Goal: Task Accomplishment & Management: Complete application form

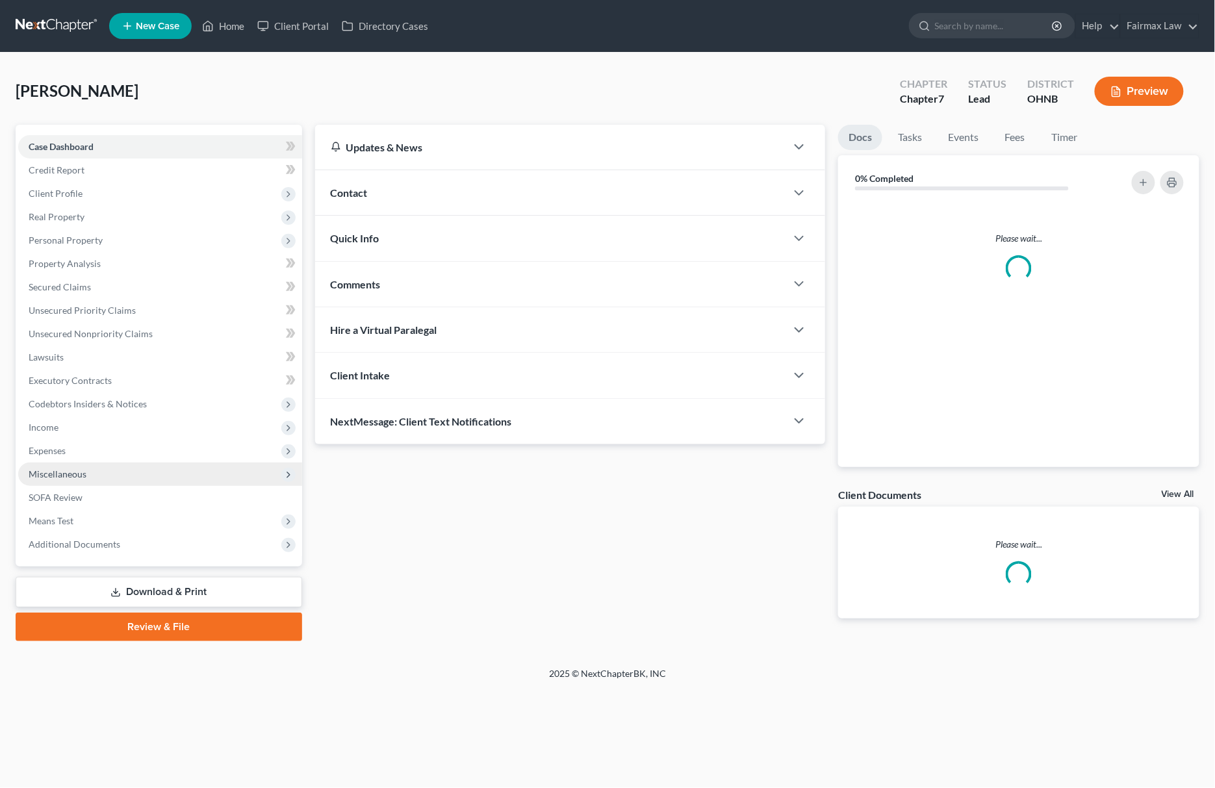
click at [99, 327] on span "Miscellaneous" at bounding box center [160, 473] width 284 height 23
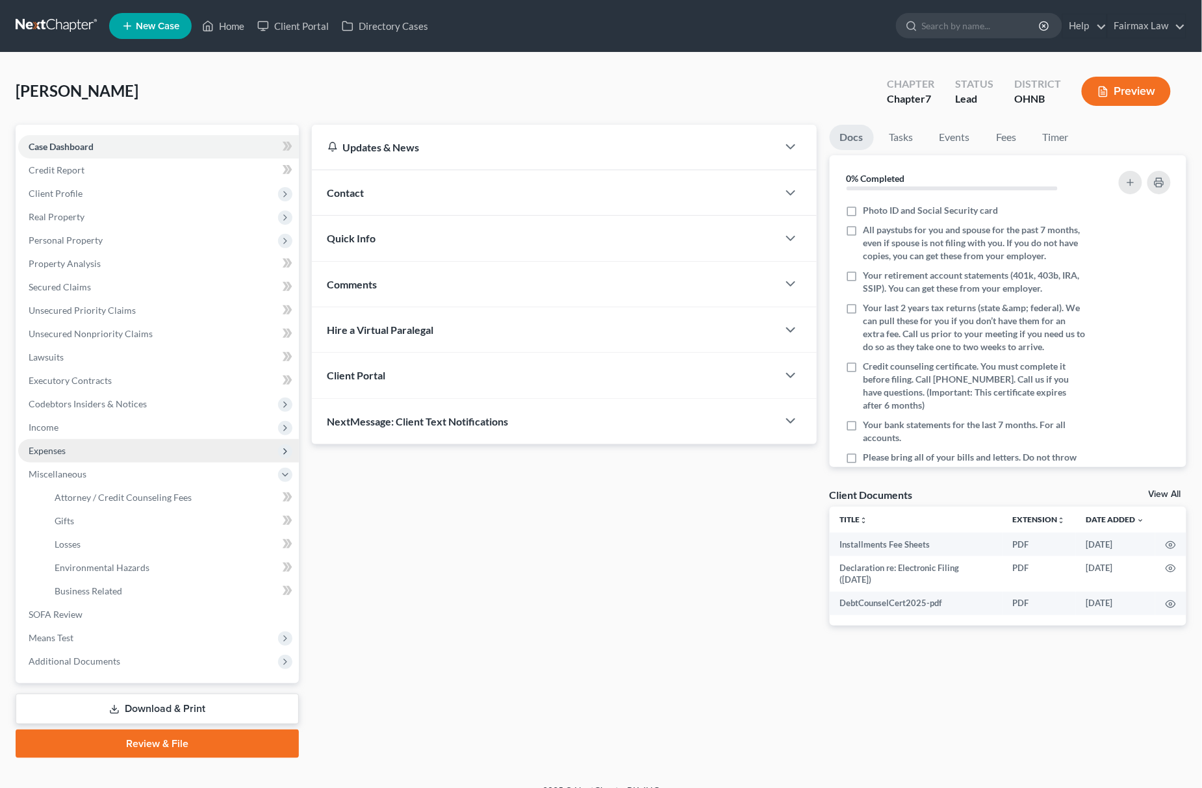
click at [99, 327] on span "Expenses" at bounding box center [158, 450] width 281 height 23
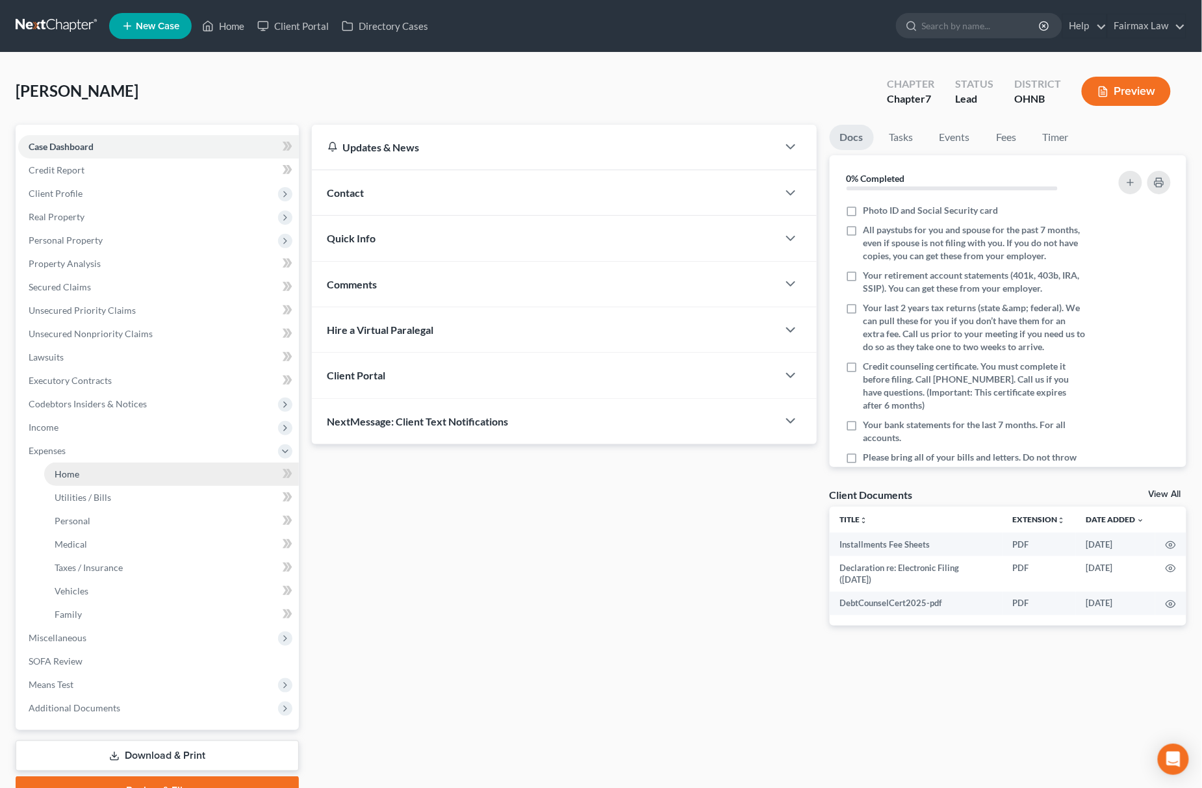
click at [86, 327] on link "Home" at bounding box center [171, 473] width 255 height 23
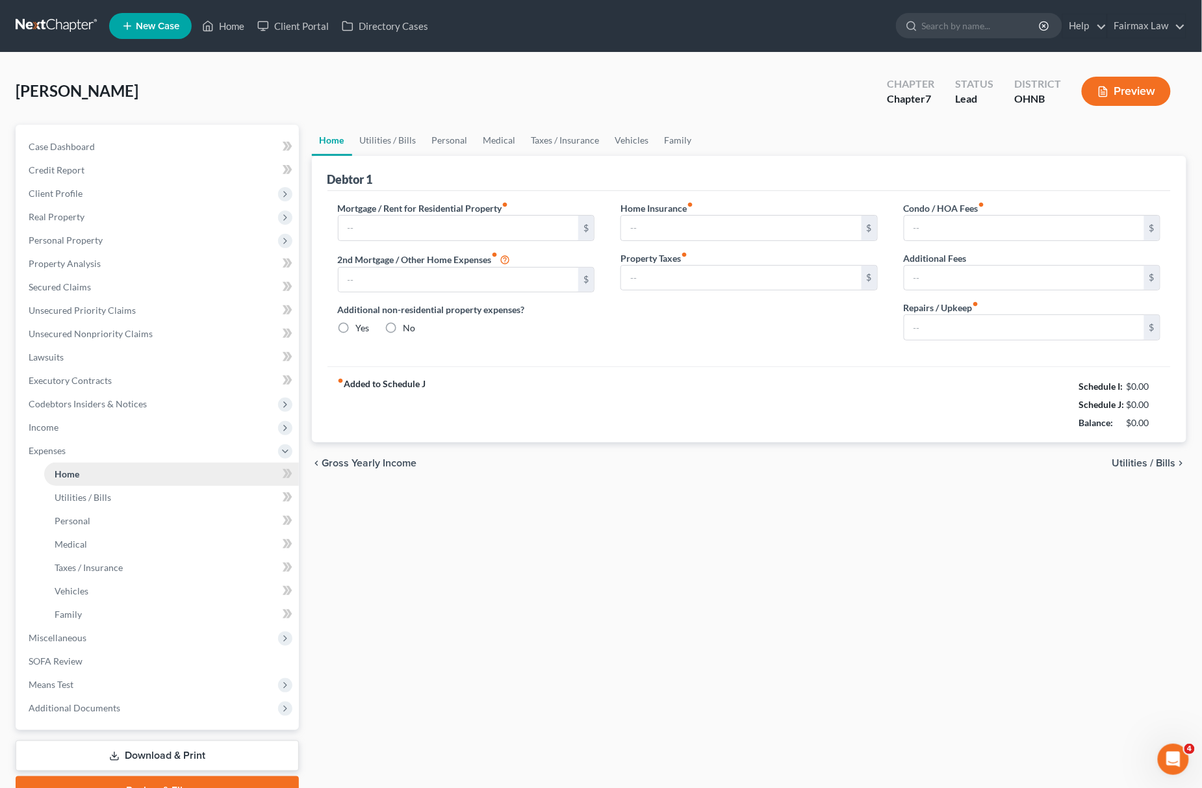
type input "1,050.00"
type input "0.00"
radio input "true"
type input "0.00"
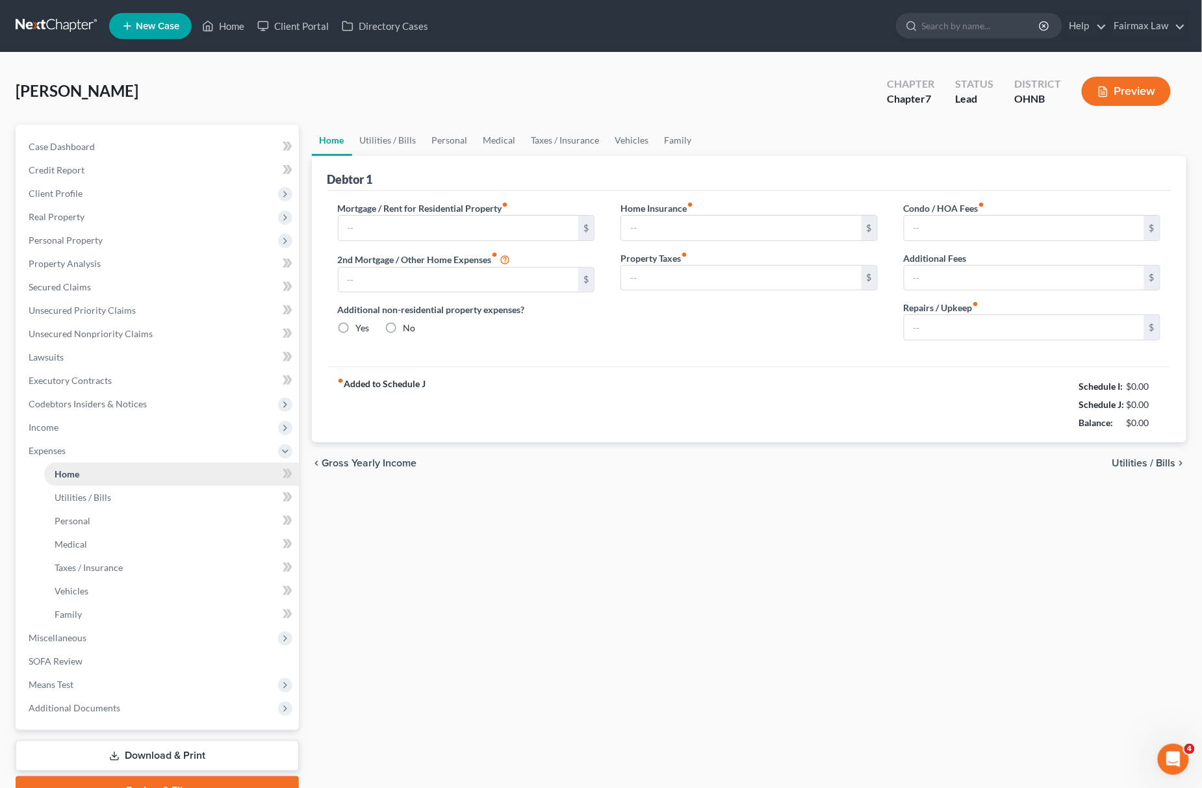
type input "0.00"
click at [436, 135] on link "Personal" at bounding box center [449, 140] width 51 height 31
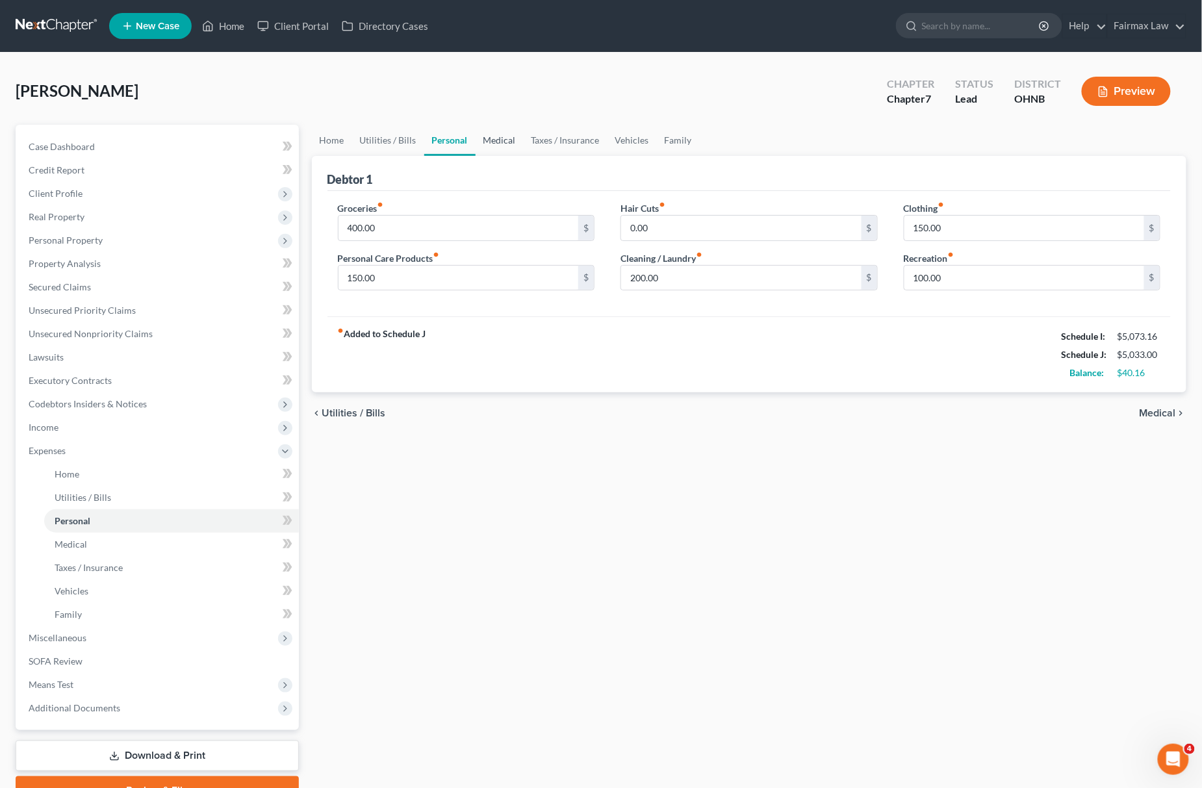
click at [492, 139] on link "Medical" at bounding box center [499, 140] width 48 height 31
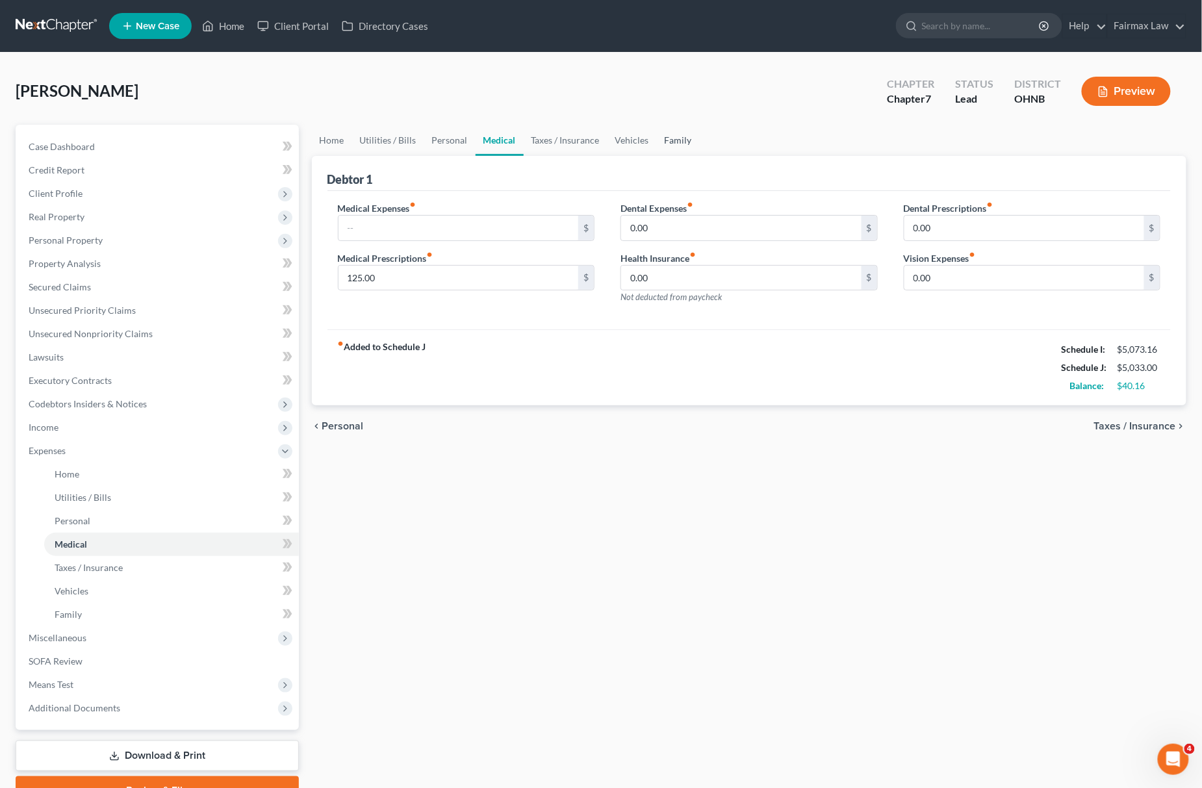
click at [683, 140] on link "Family" at bounding box center [678, 140] width 43 height 31
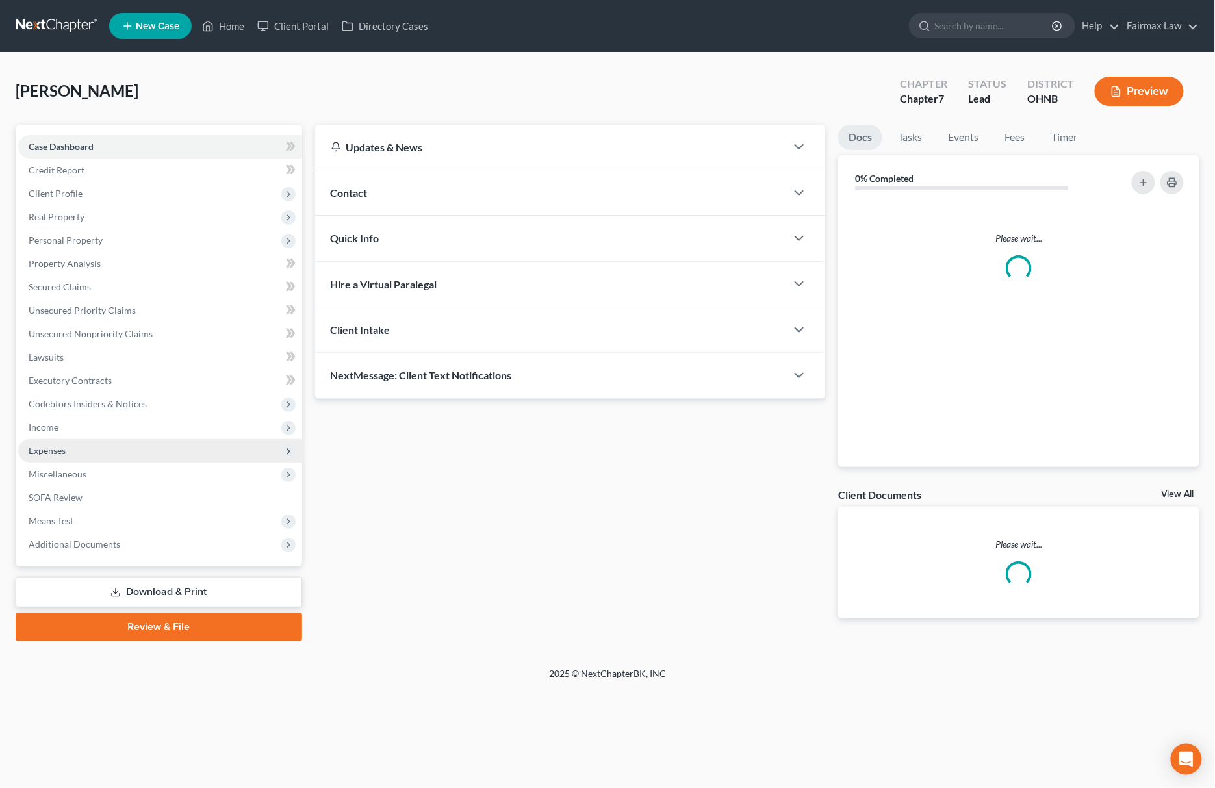
click at [66, 449] on span "Expenses" at bounding box center [160, 450] width 284 height 23
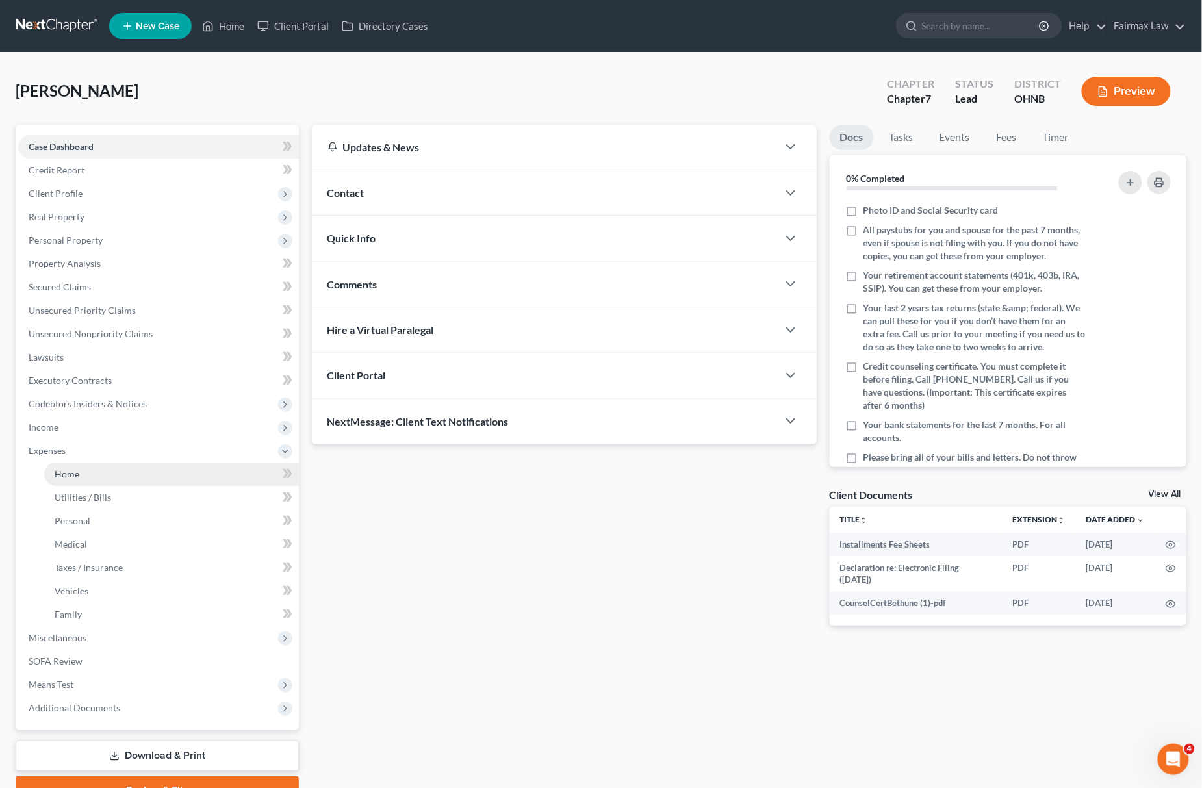
click at [71, 472] on span "Home" at bounding box center [67, 473] width 25 height 11
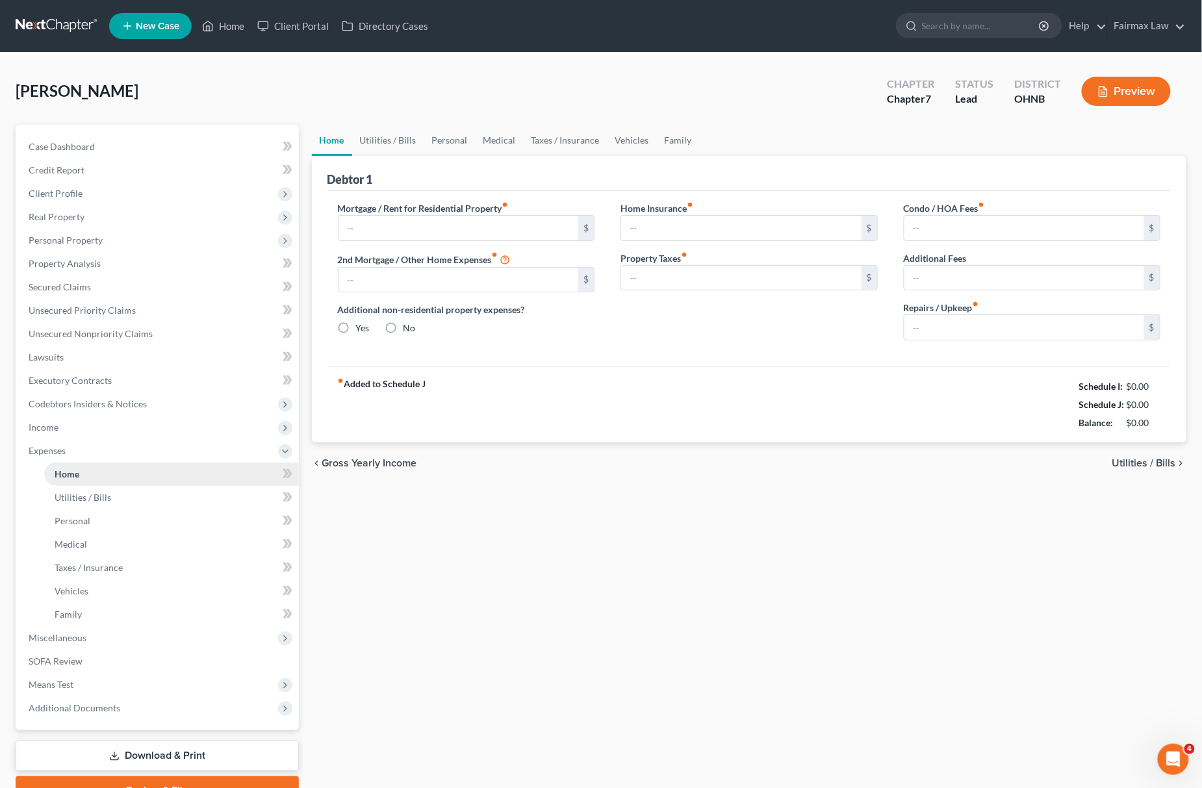
type input "700.00"
type input "0.00"
radio input "true"
type input "0.00"
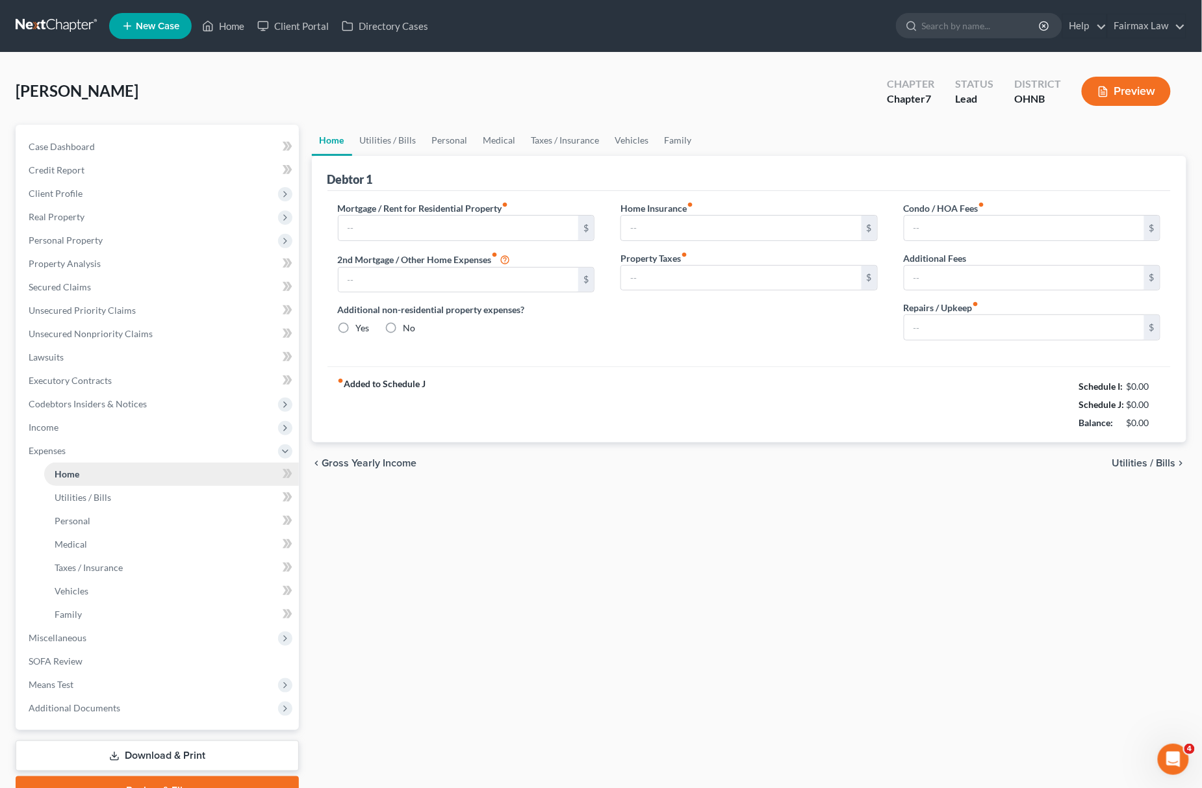
type input "0.00"
click at [494, 133] on link "Medical" at bounding box center [499, 140] width 48 height 31
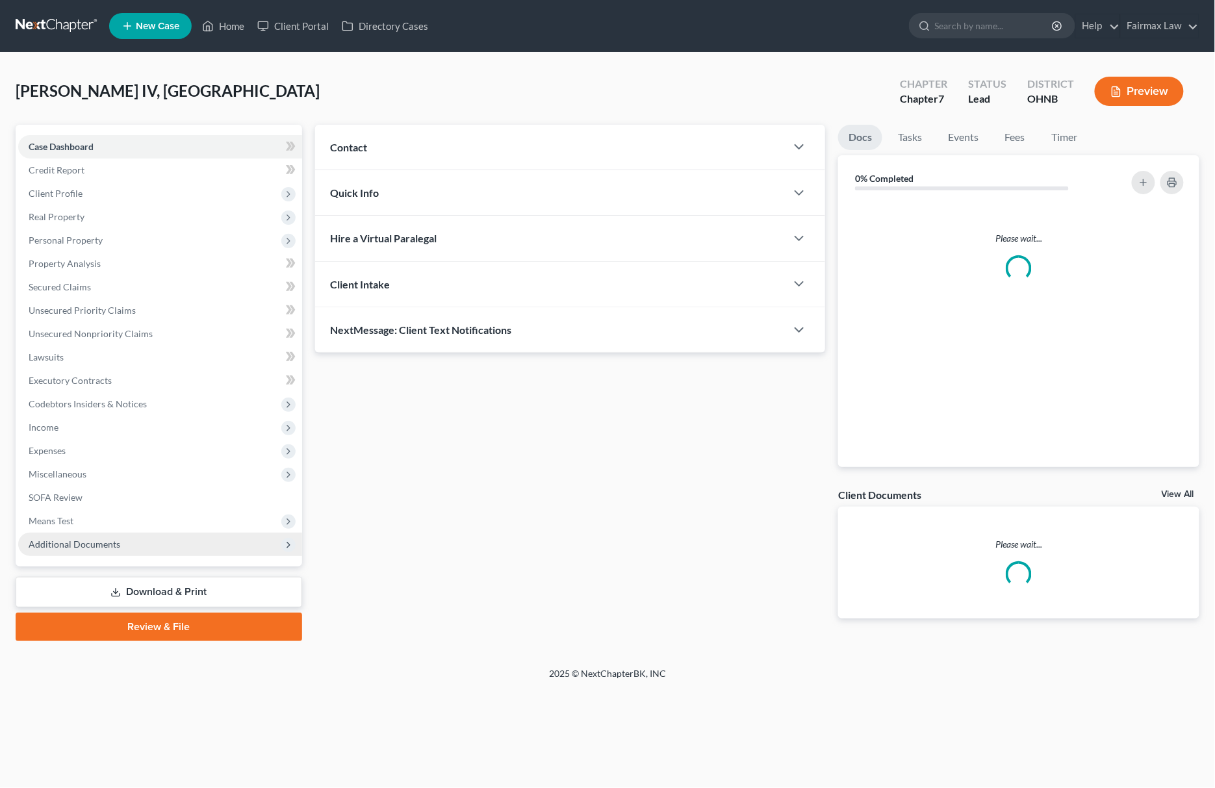
click at [103, 544] on span "Additional Documents" at bounding box center [75, 543] width 92 height 11
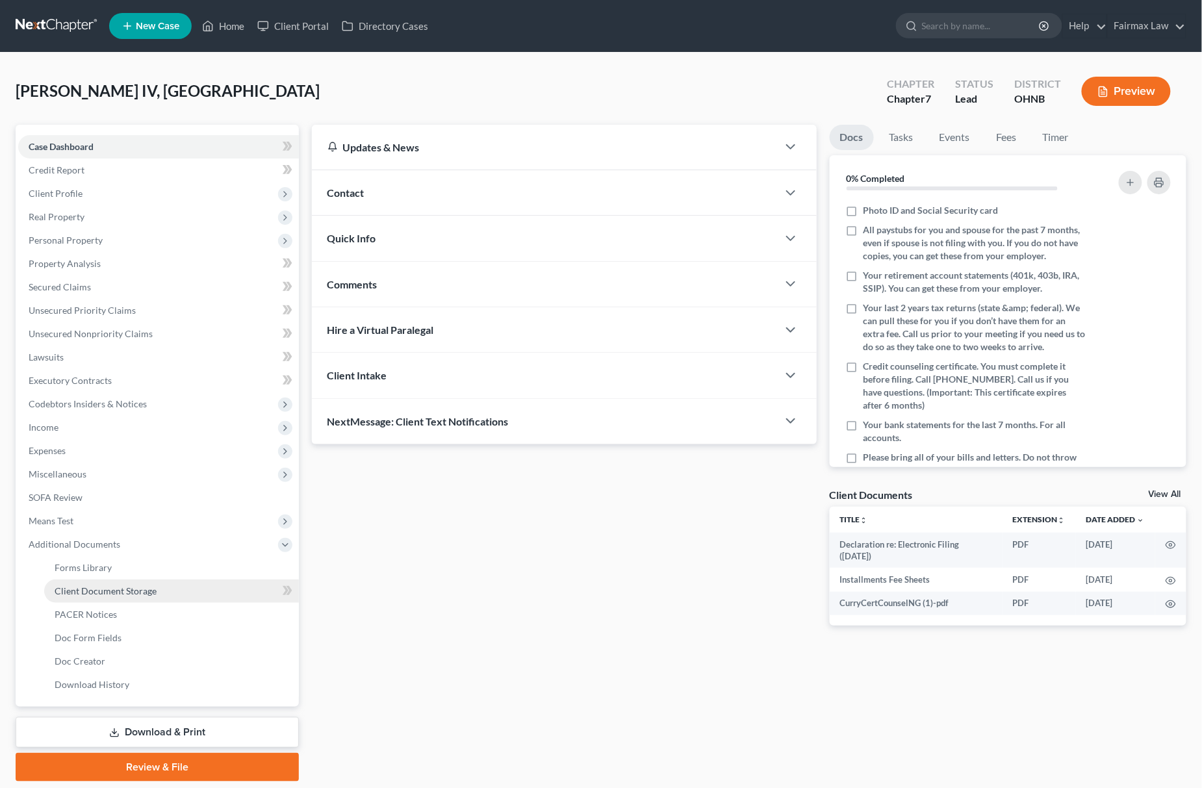
click at [138, 592] on span "Client Document Storage" at bounding box center [106, 590] width 102 height 11
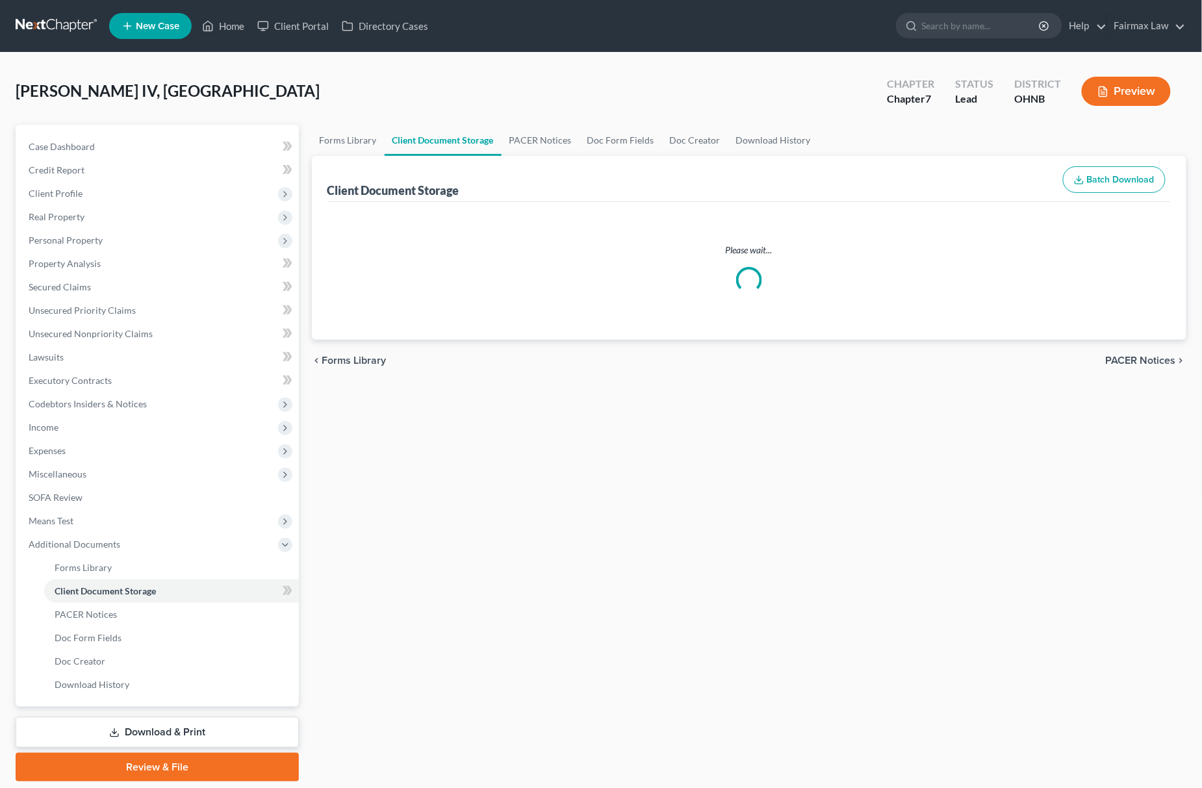
select select "5"
select select "24"
select select "16"
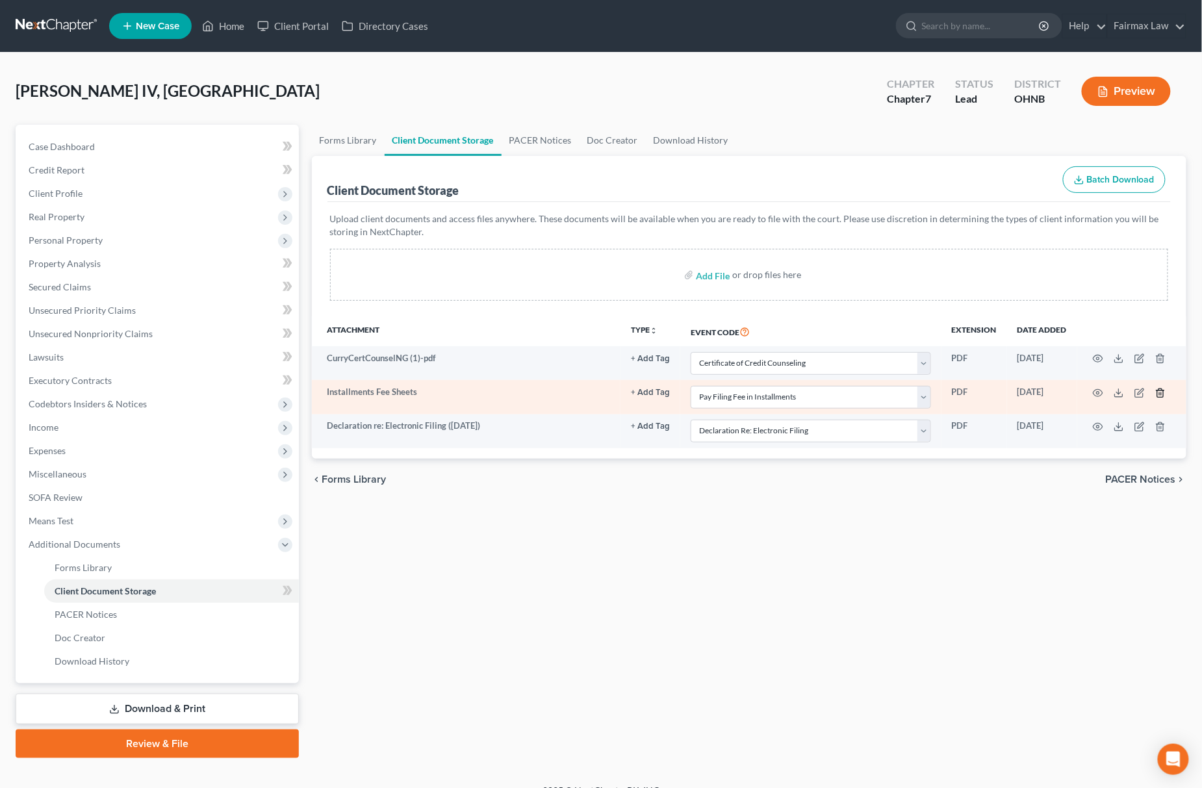
click at [1159, 388] on icon "button" at bounding box center [1160, 393] width 10 height 10
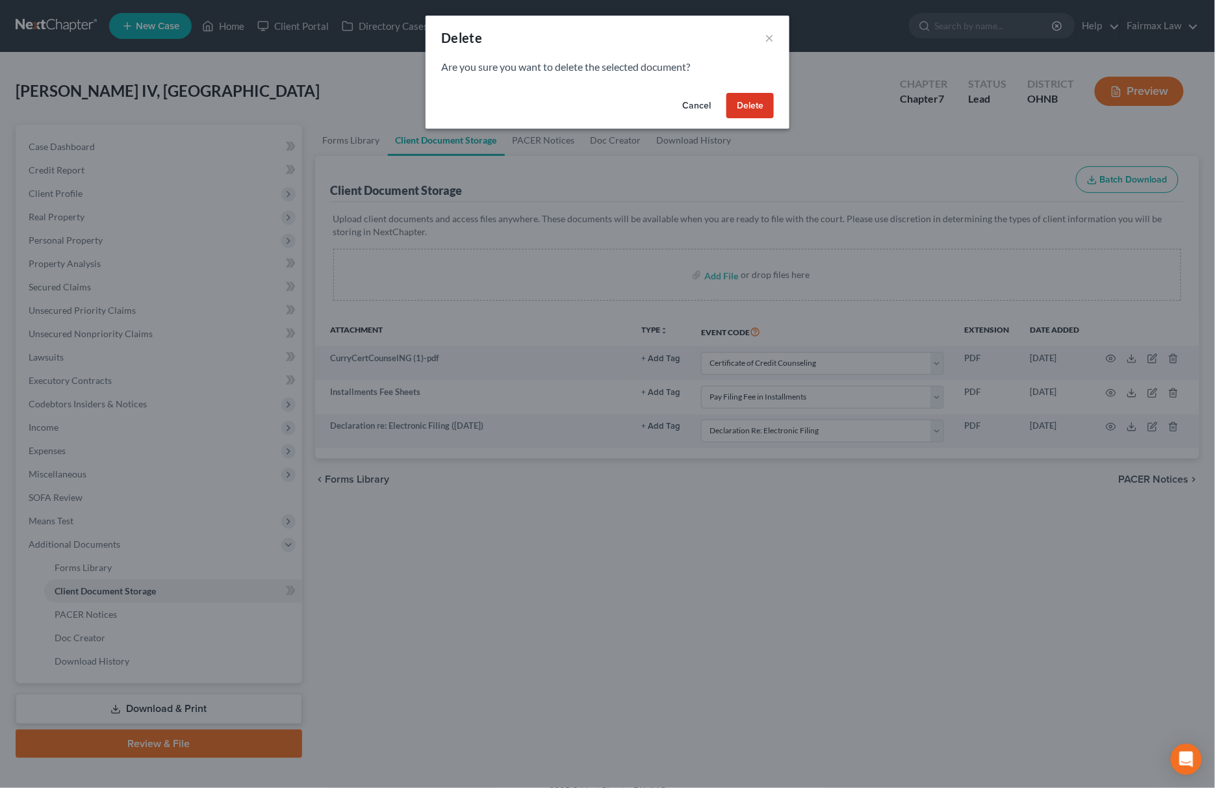
click at [765, 101] on button "Delete" at bounding box center [749, 106] width 47 height 26
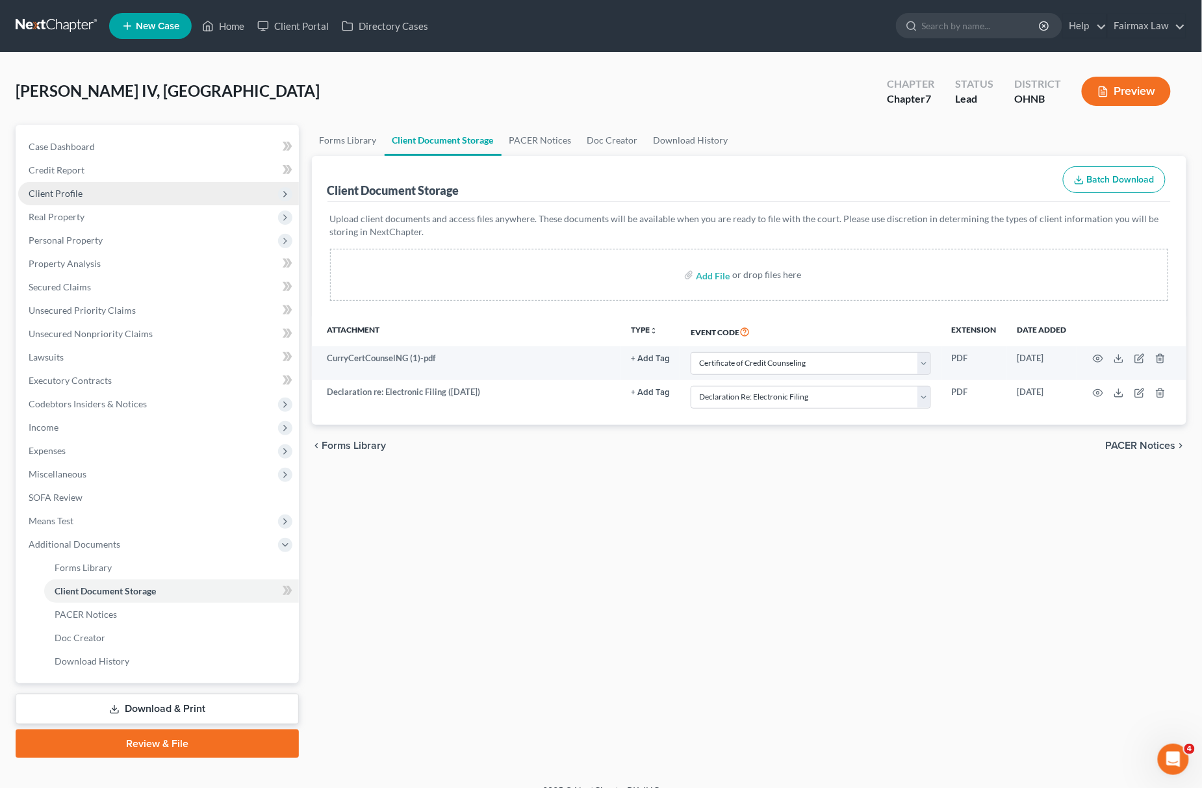
click at [136, 188] on span "Client Profile" at bounding box center [158, 193] width 281 height 23
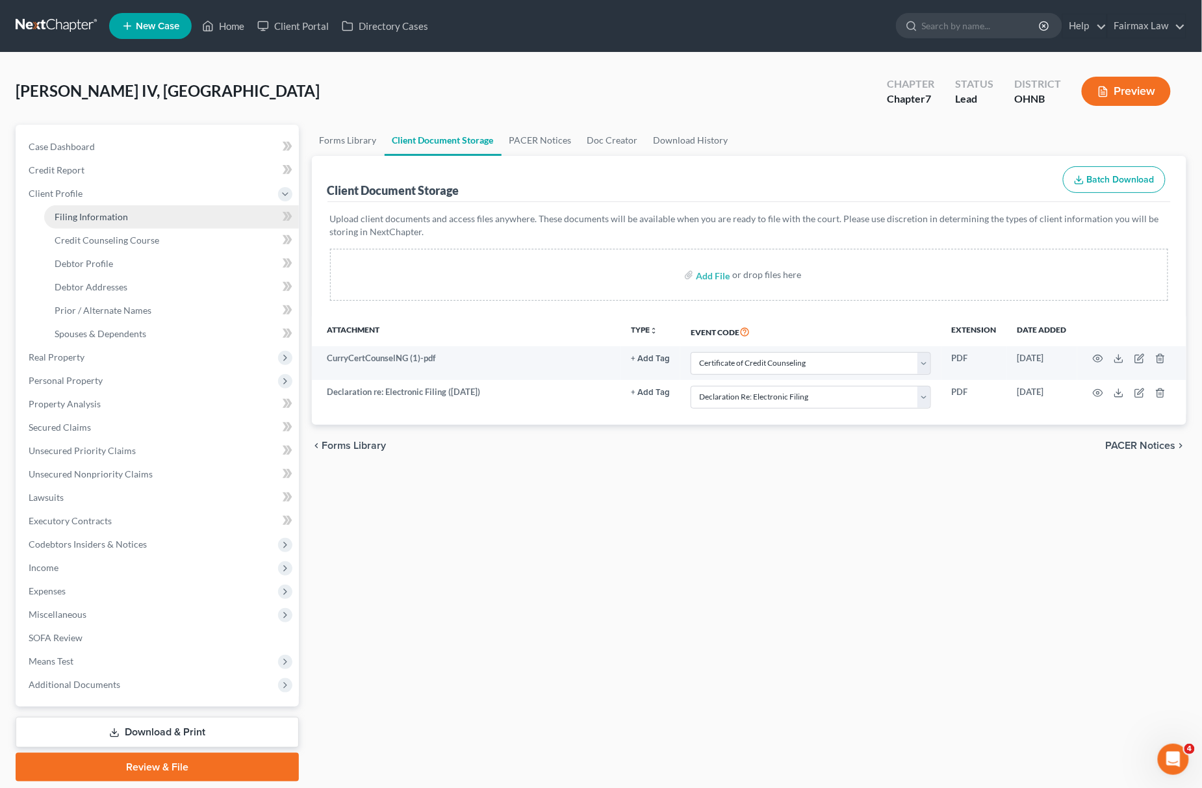
click at [92, 205] on link "Filing Information" at bounding box center [171, 216] width 255 height 23
select select "1"
select select "0"
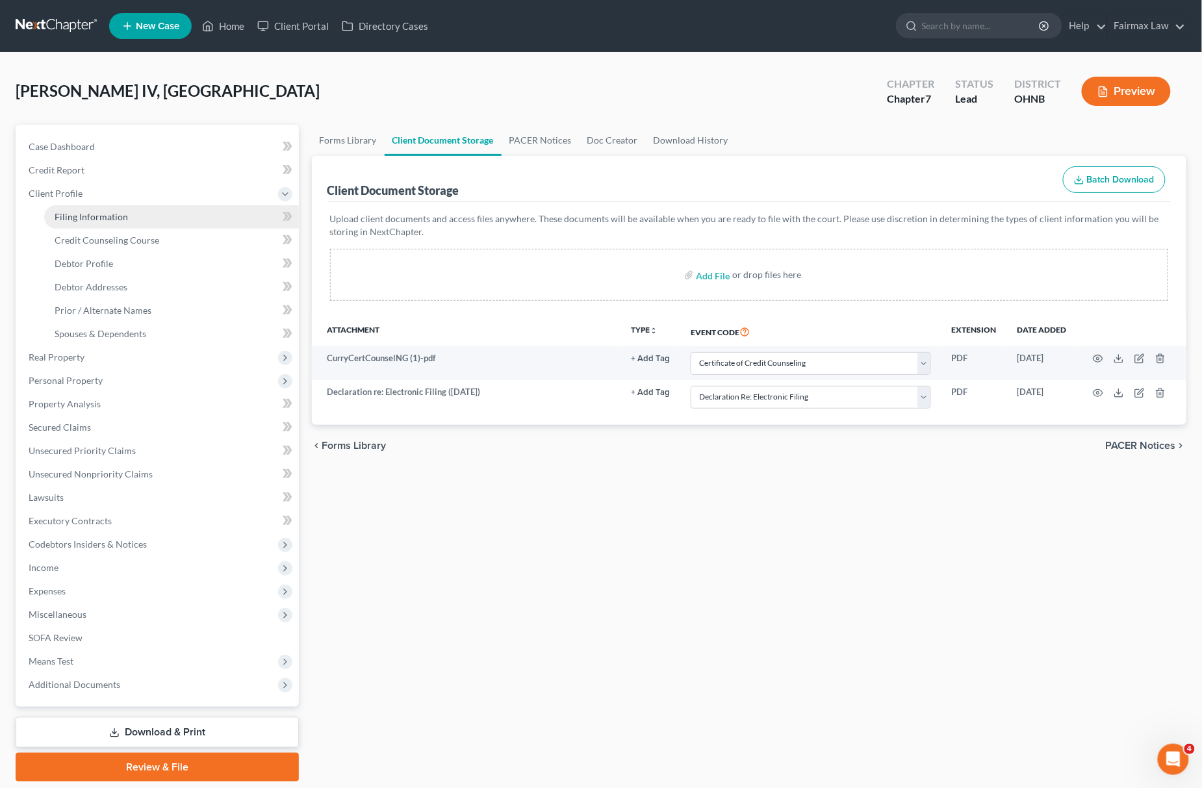
select select "36"
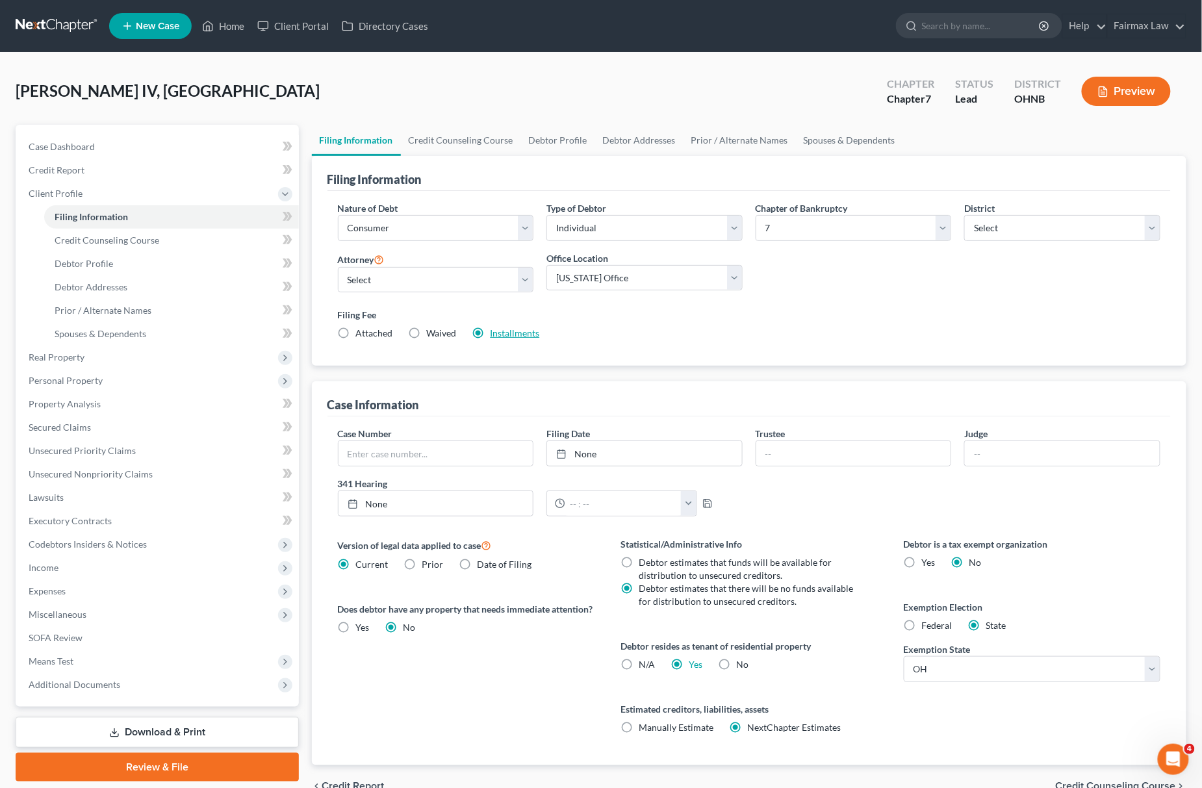
click at [503, 331] on link "Installments" at bounding box center [514, 332] width 49 height 11
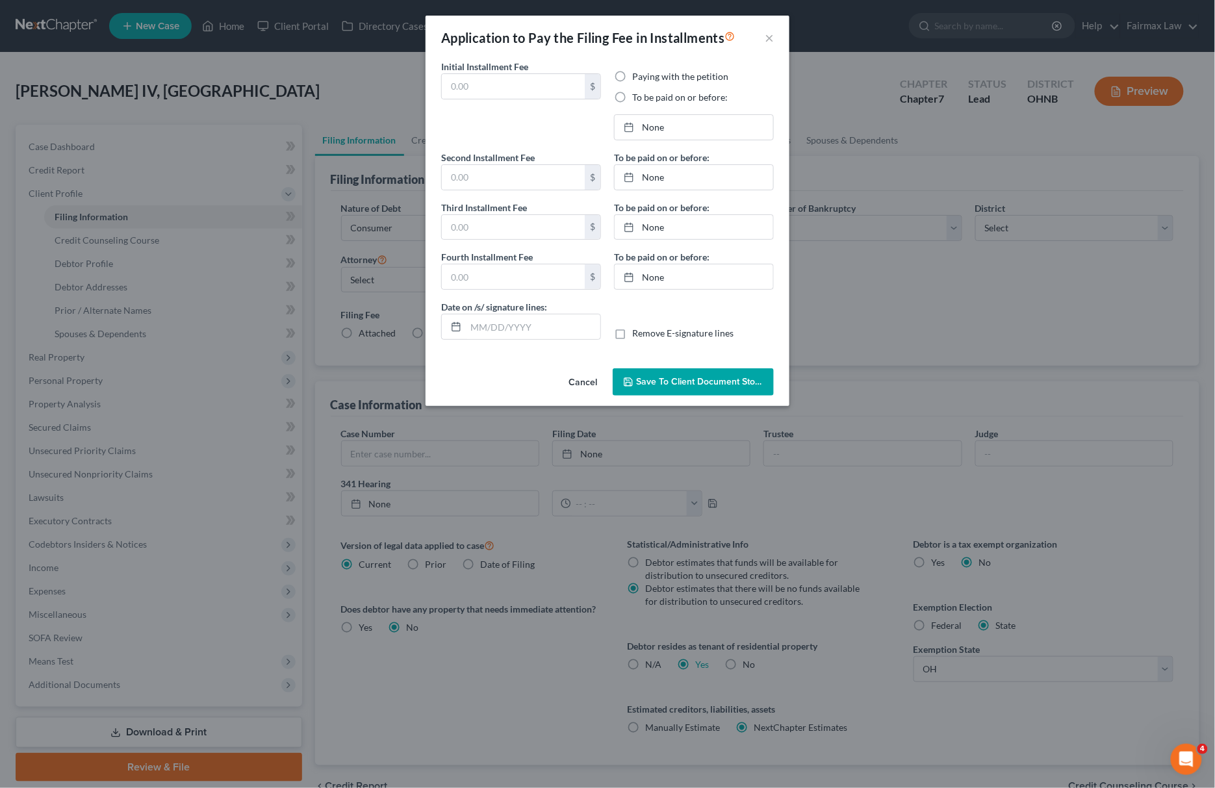
type input "84.50"
radio input "true"
type input "84.50"
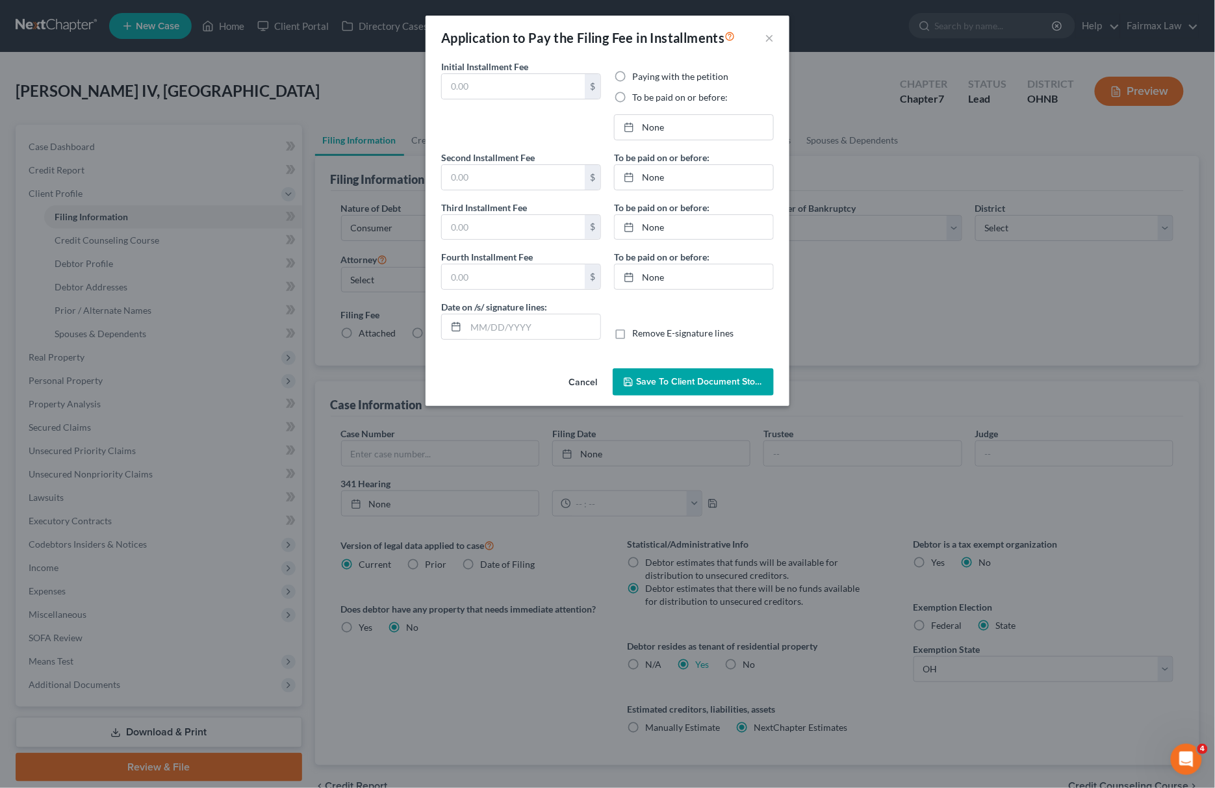
type input "[DATE]"
click at [674, 127] on link "[DATE]" at bounding box center [693, 127] width 158 height 25
click at [709, 185] on link "[DATE]" at bounding box center [693, 177] width 158 height 25
click at [668, 227] on link "[DATE]" at bounding box center [693, 227] width 158 height 25
click at [661, 279] on link "[DATE]" at bounding box center [693, 276] width 158 height 25
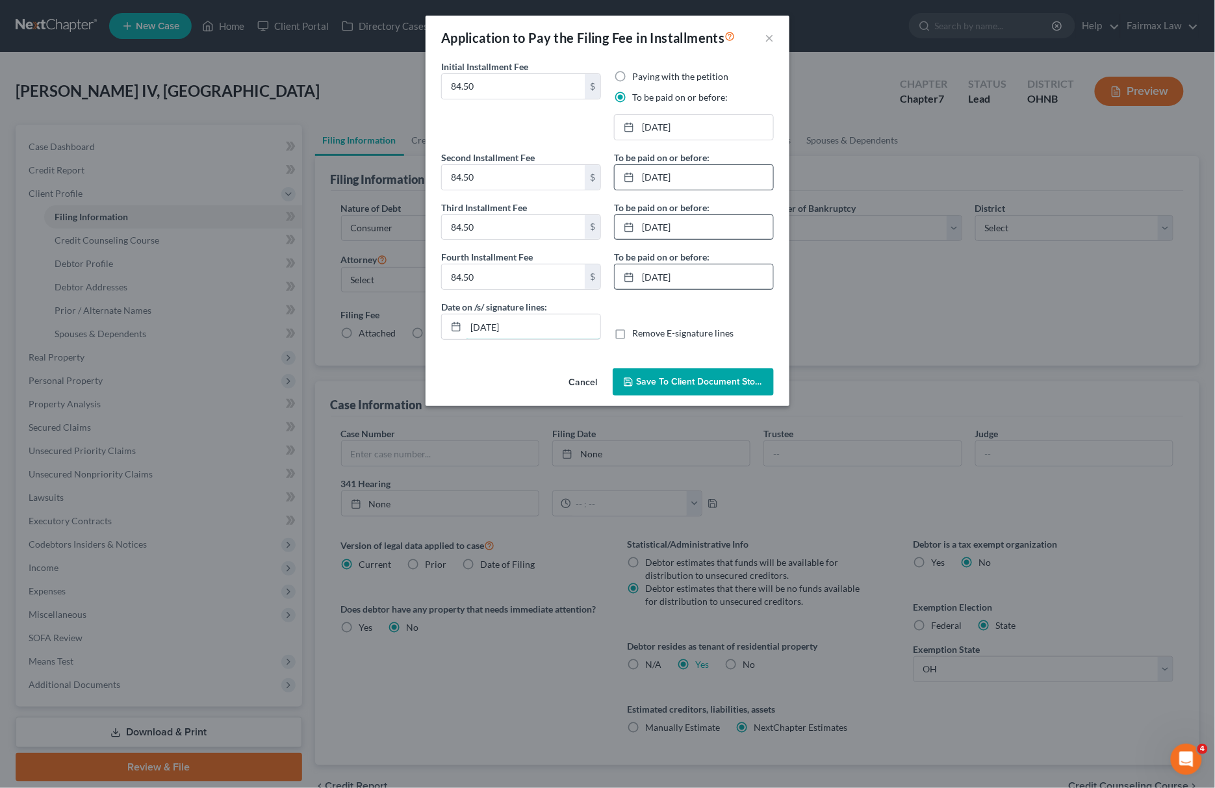
drag, startPoint x: 557, startPoint y: 327, endPoint x: 308, endPoint y: 329, distance: 249.4
click at [308, 329] on div "Application to Pay the Filing Fee in Installments × Initial Installment Fee 84.…" at bounding box center [607, 394] width 1215 height 788
click at [726, 372] on button "Save to Client Document Storage" at bounding box center [693, 381] width 161 height 27
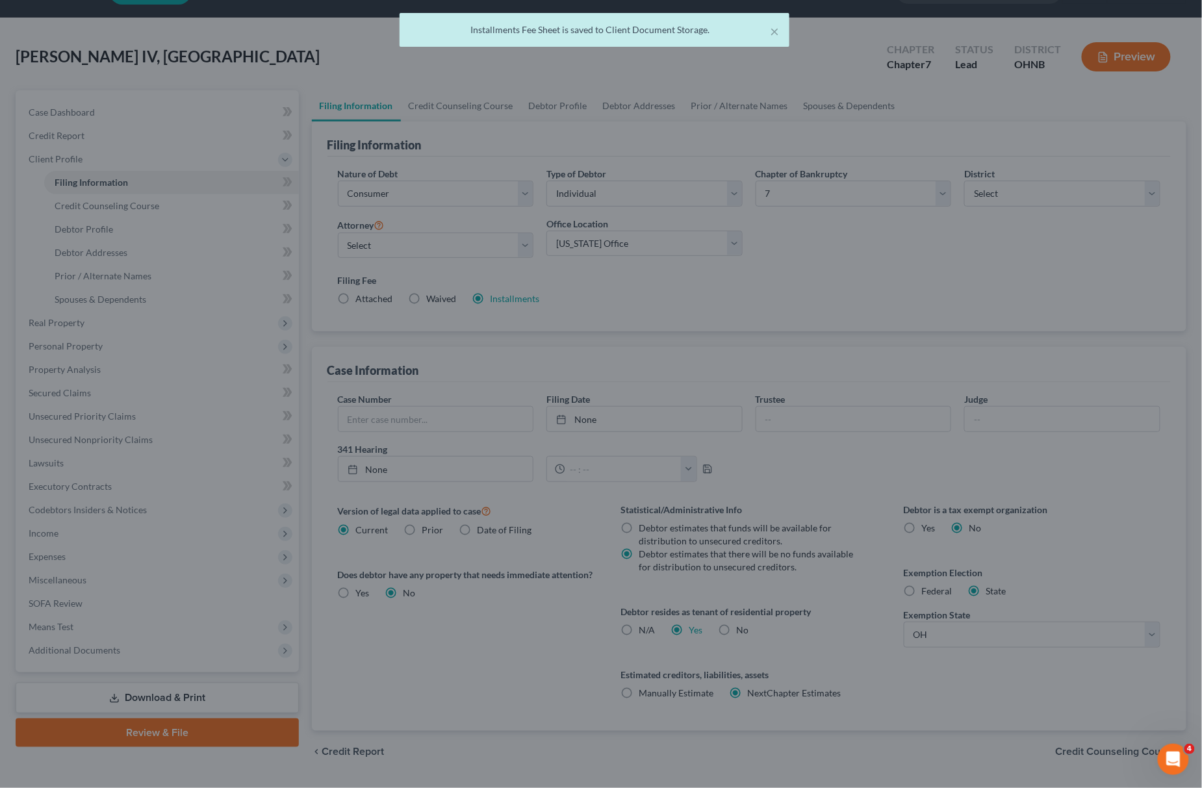
scroll to position [69, 0]
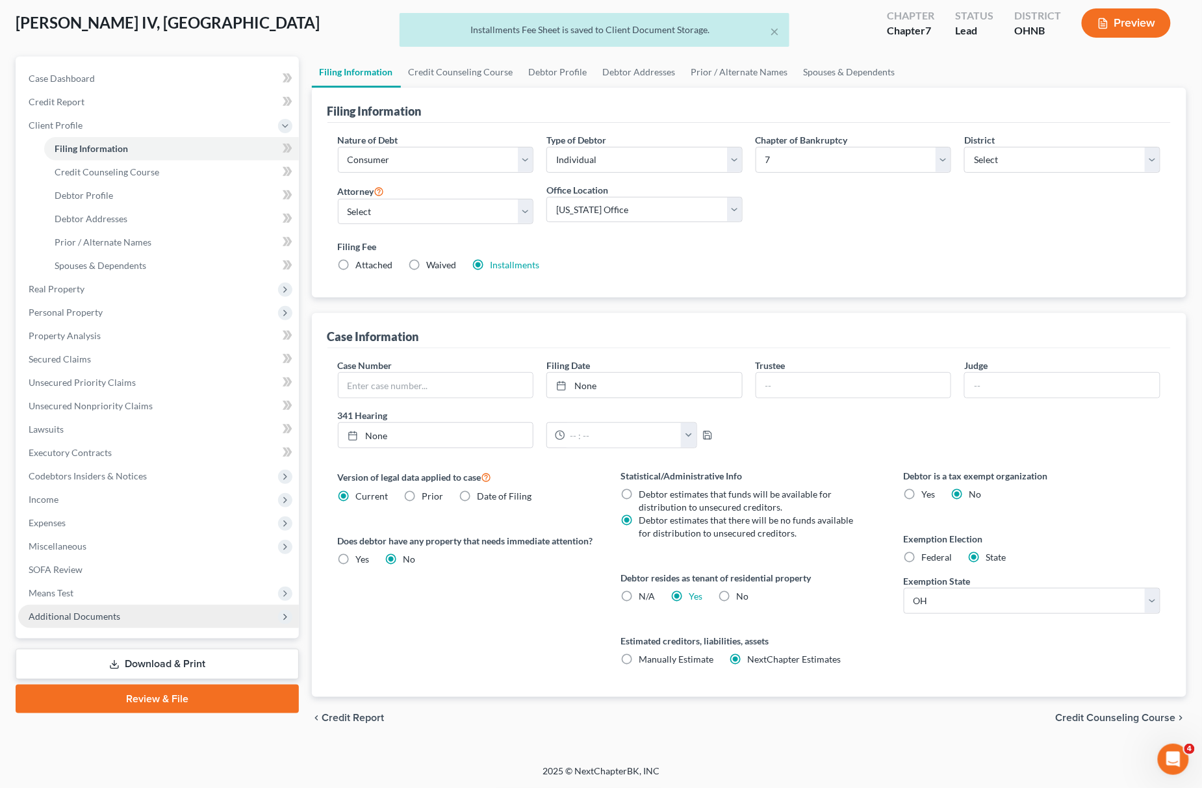
click at [105, 611] on span "Additional Documents" at bounding box center [75, 616] width 92 height 11
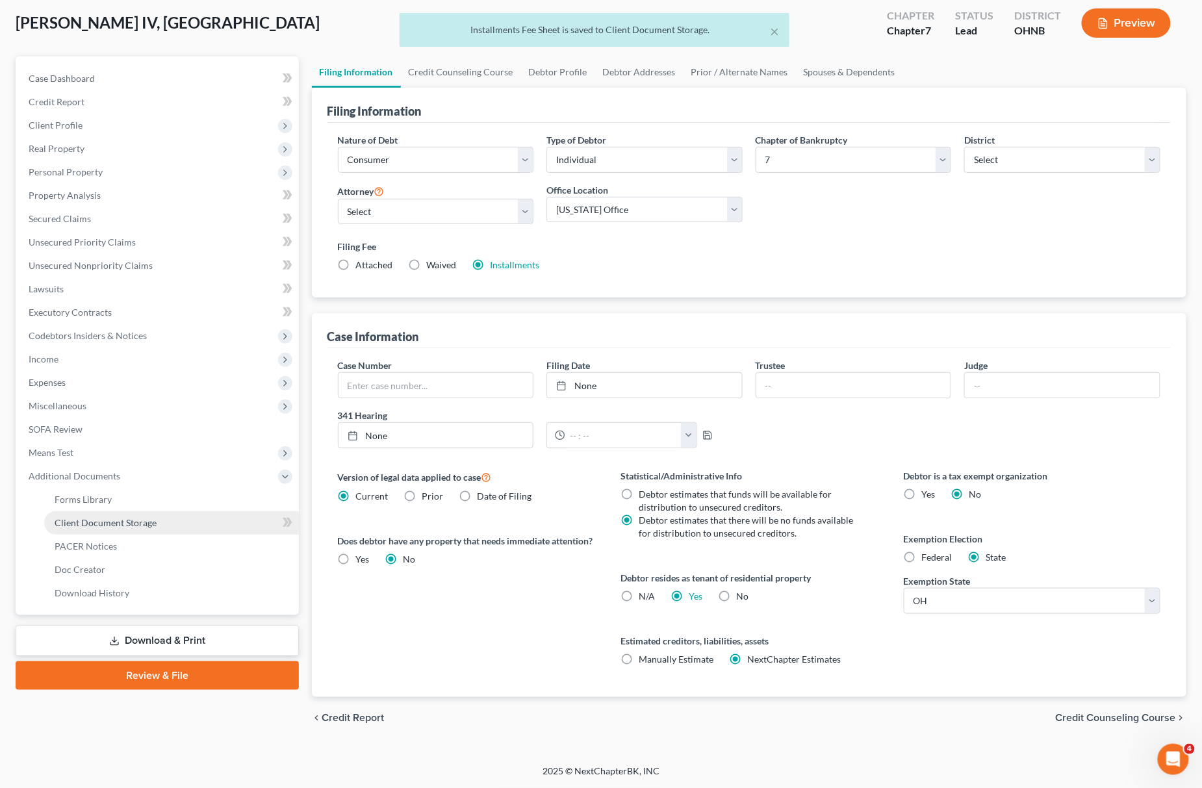
click at [145, 517] on span "Client Document Storage" at bounding box center [106, 522] width 102 height 11
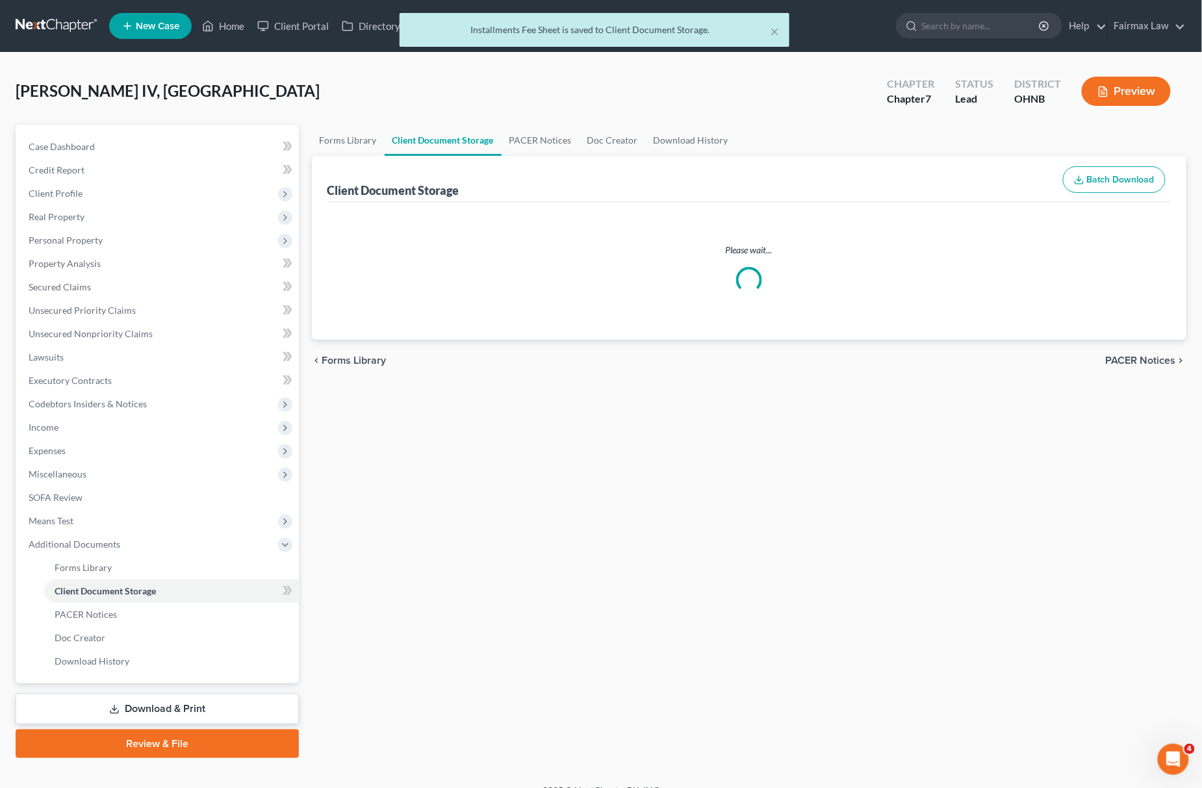
select select "5"
select select "16"
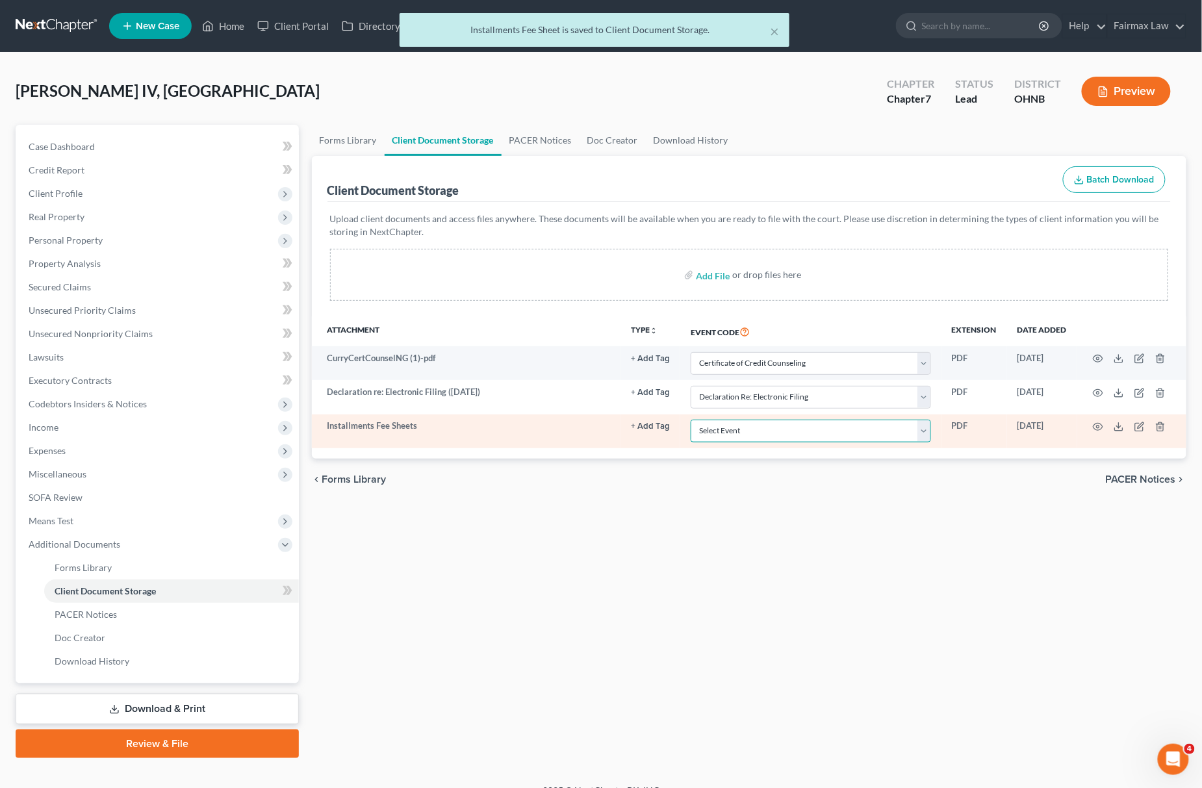
click at [778, 431] on select "Select Event 20 Largest Unsecured Creditors Amended List of Creditors (Fee) Ame…" at bounding box center [810, 431] width 240 height 23
select select "24"
click at [690, 420] on select "Select Event 20 Largest Unsecured Creditors Amended List of Creditors (Fee) Ame…" at bounding box center [810, 431] width 240 height 23
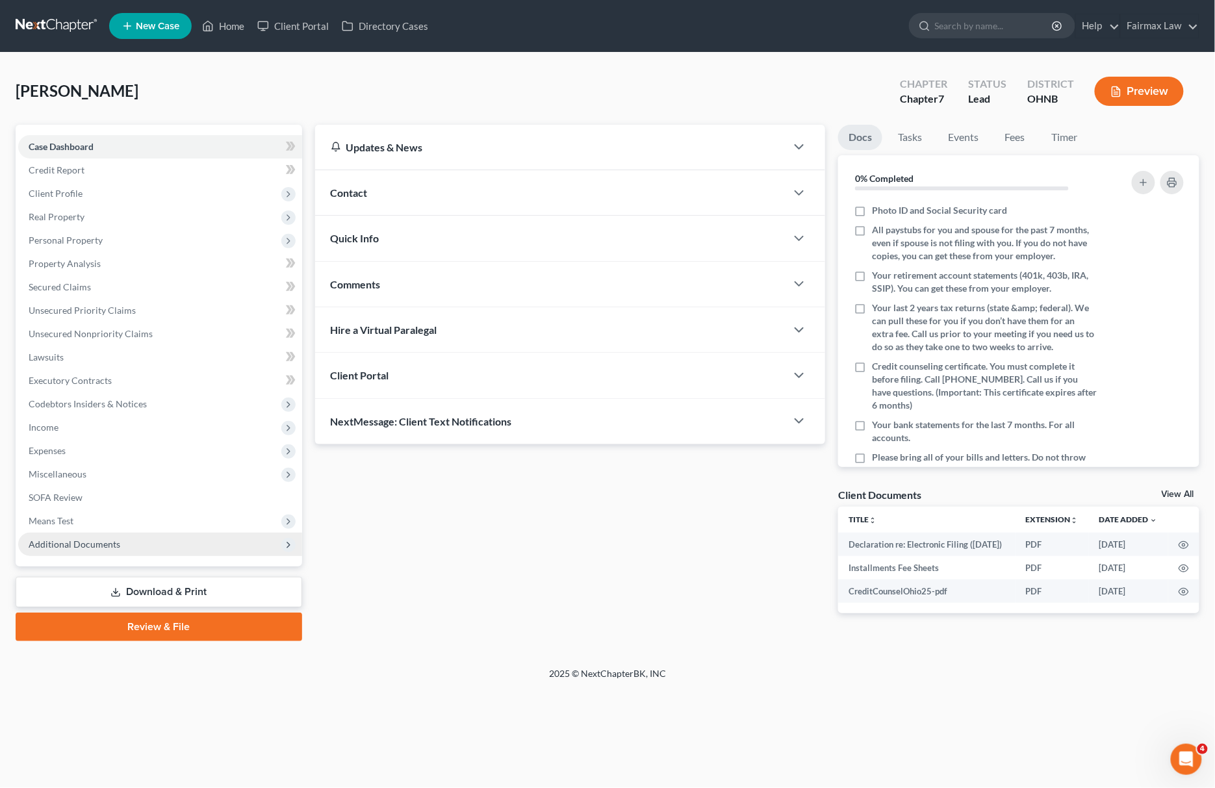
click at [82, 537] on span "Additional Documents" at bounding box center [160, 544] width 284 height 23
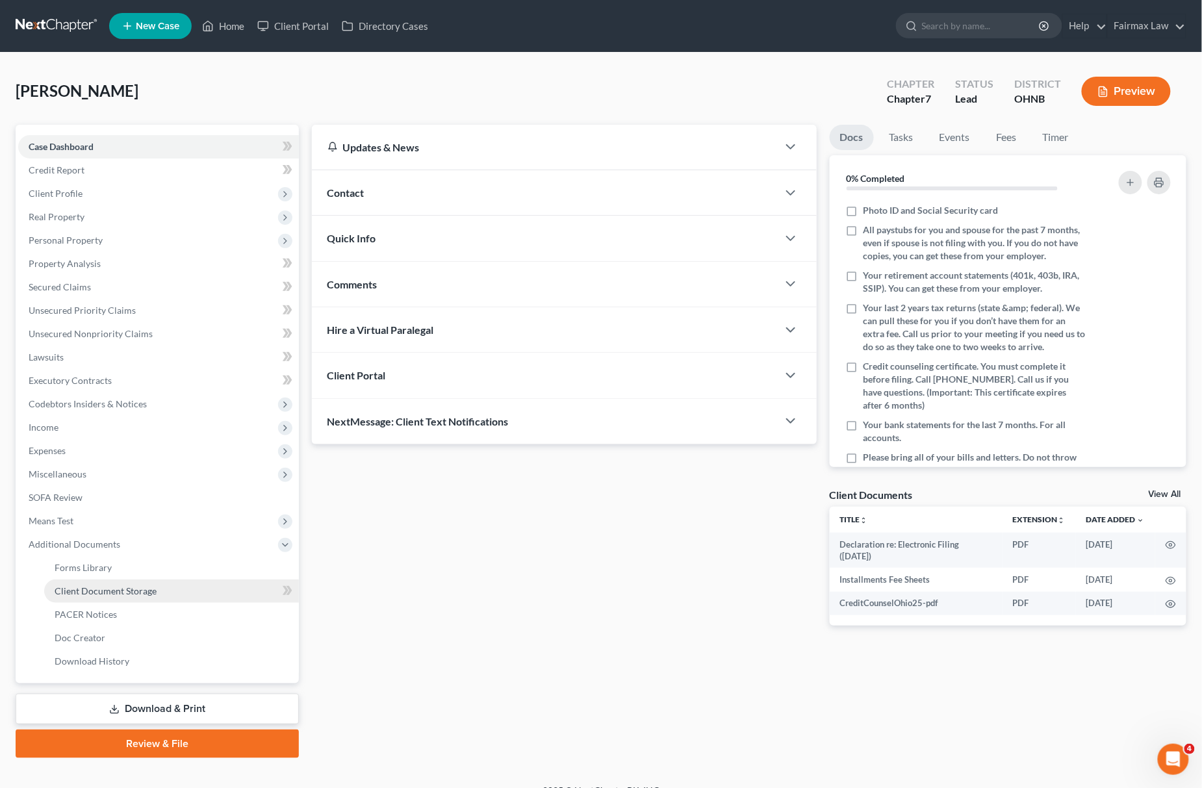
click at [125, 587] on span "Client Document Storage" at bounding box center [106, 590] width 102 height 11
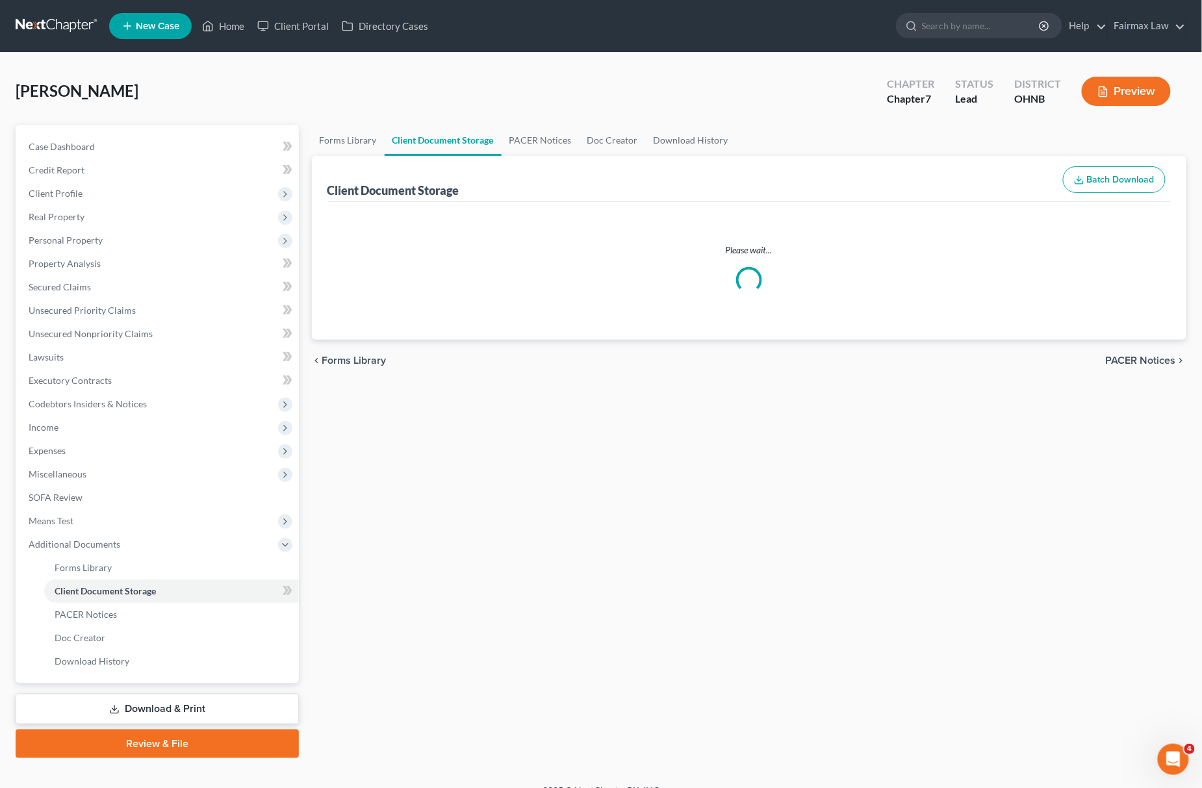
select select "5"
select select "24"
select select "16"
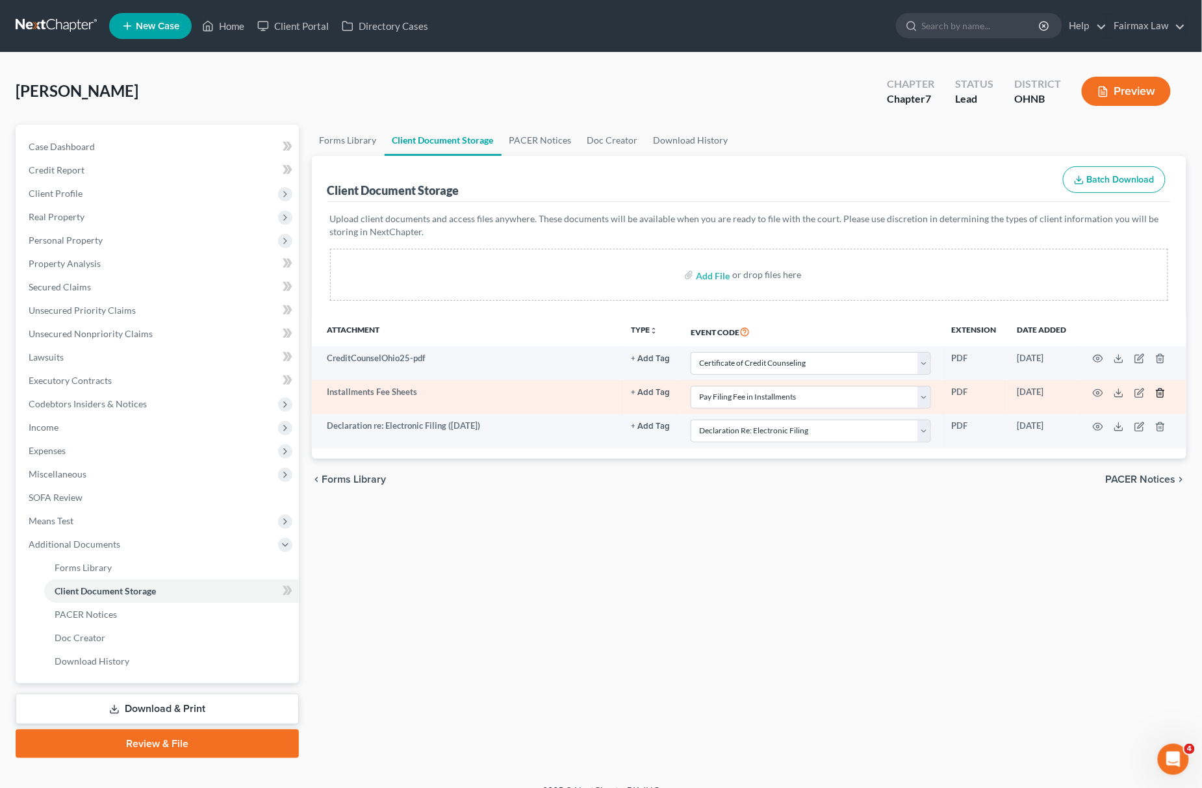
click at [1162, 388] on icon "button" at bounding box center [1160, 393] width 10 height 10
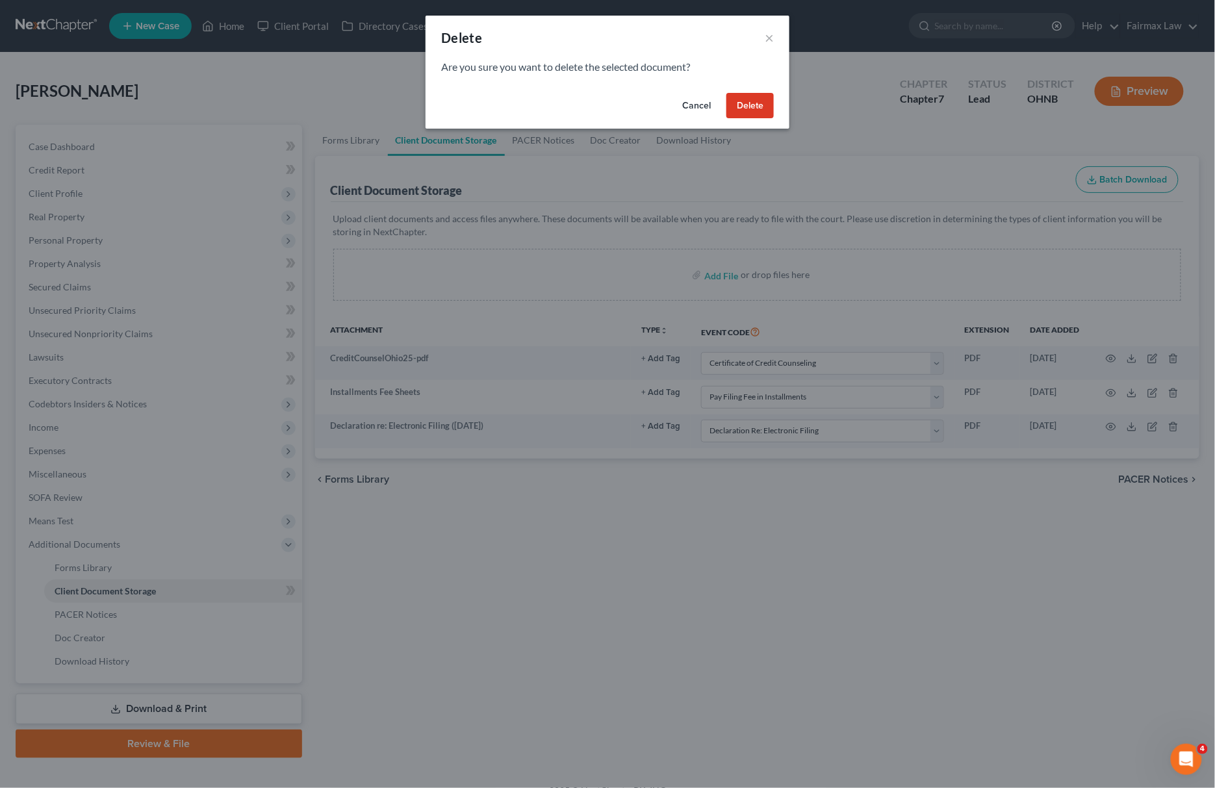
click at [741, 100] on button "Delete" at bounding box center [749, 106] width 47 height 26
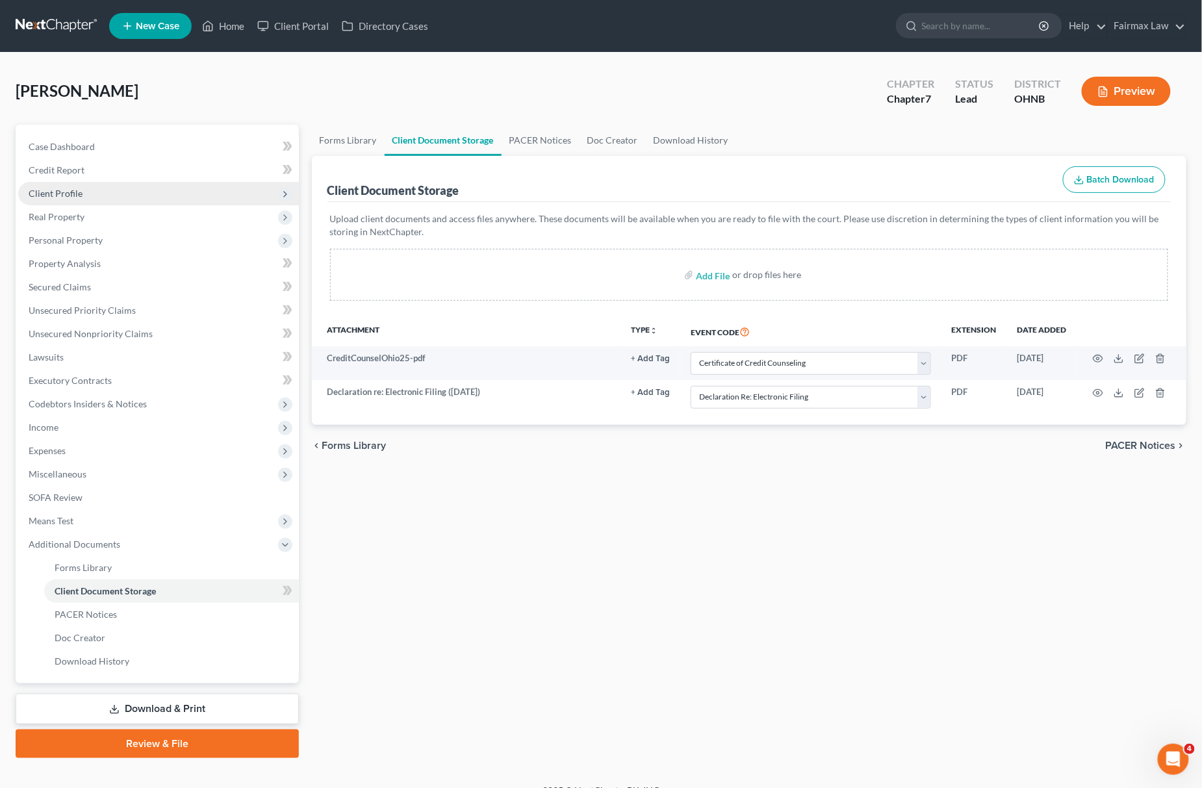
click at [144, 184] on span "Client Profile" at bounding box center [158, 193] width 281 height 23
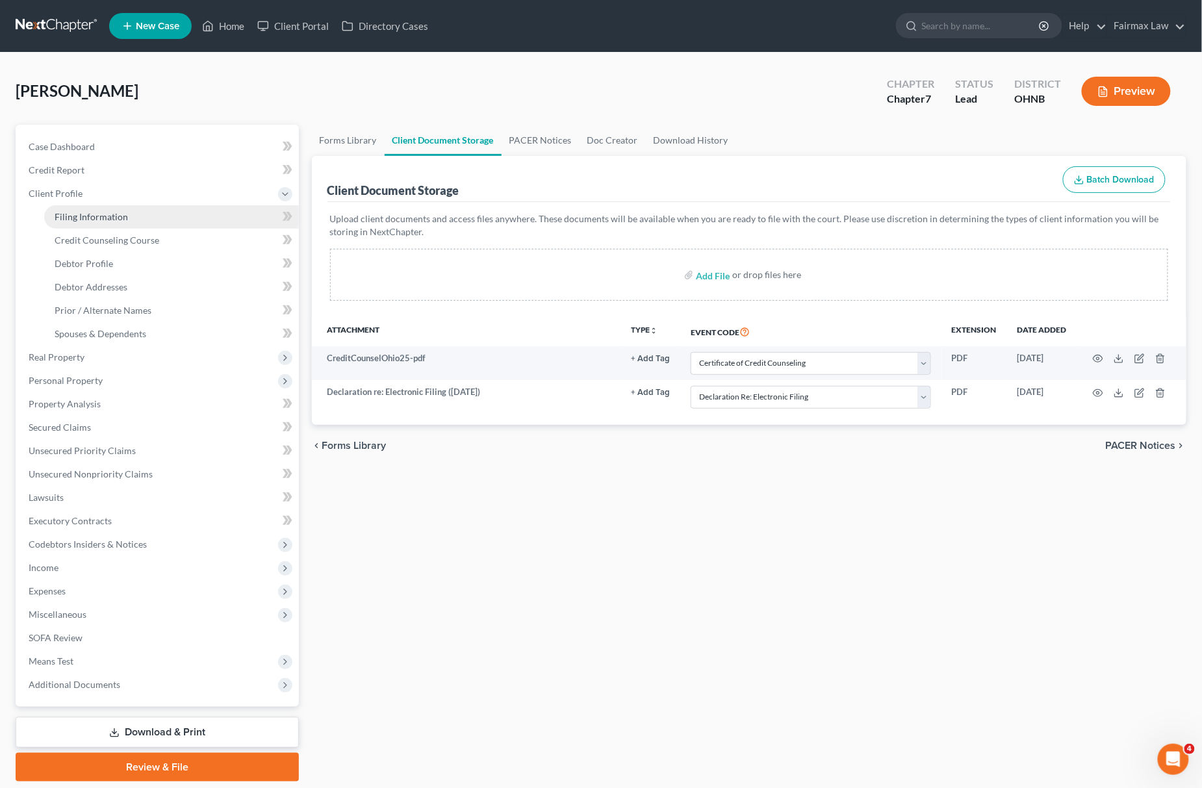
click at [114, 221] on link "Filing Information" at bounding box center [171, 216] width 255 height 23
select select "1"
select select "0"
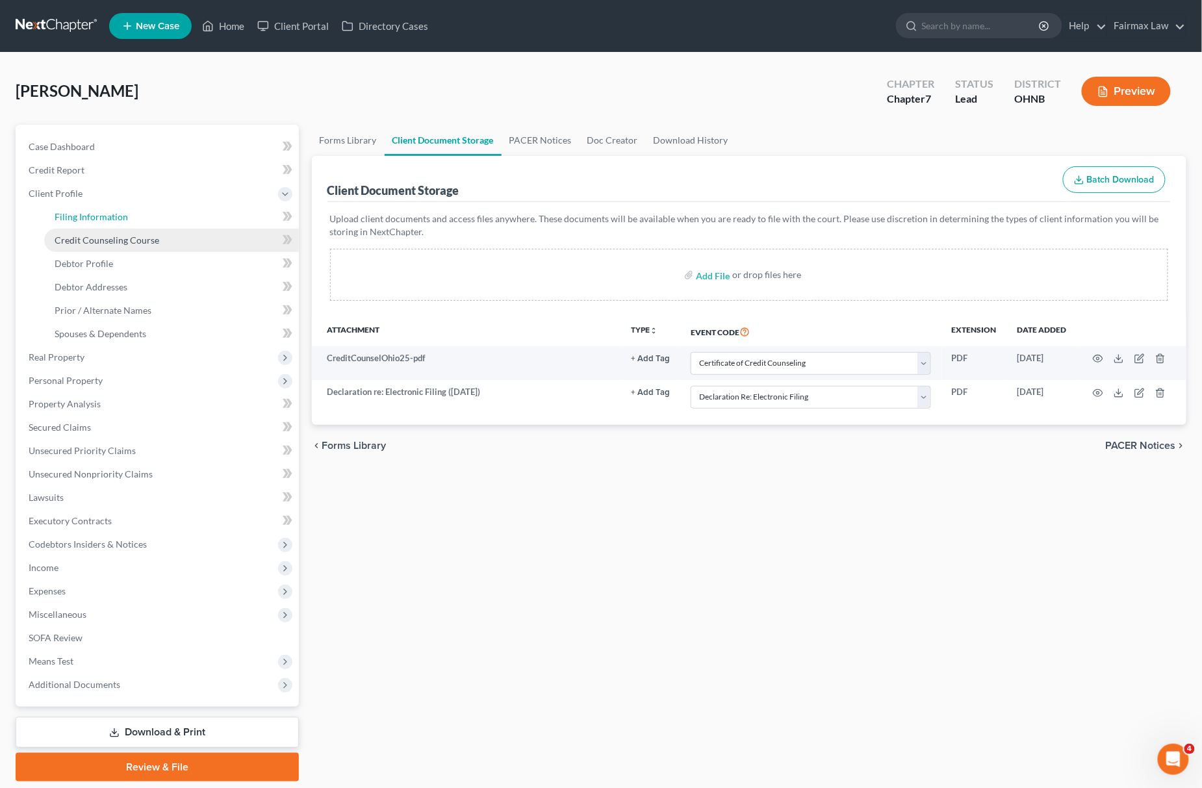
select select "36"
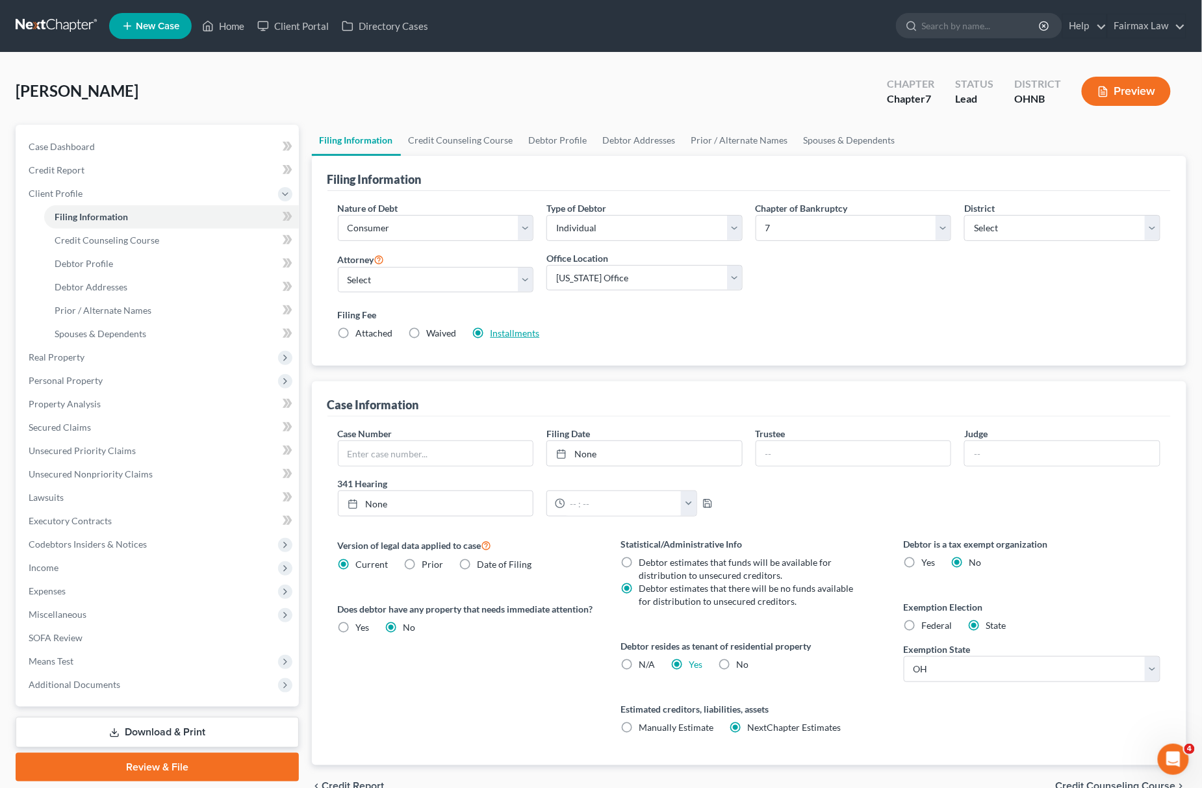
click at [521, 336] on link "Installments" at bounding box center [514, 332] width 49 height 11
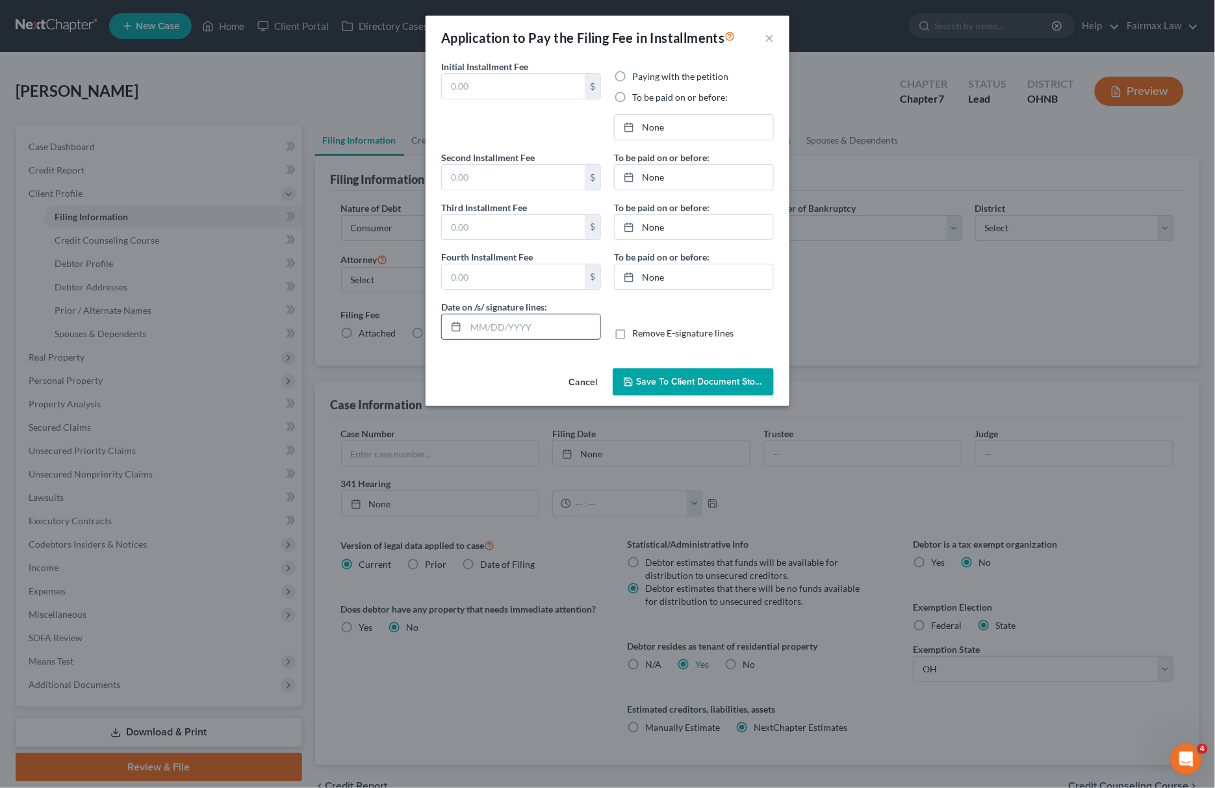
type input "84.50"
radio input "true"
type input "84.50"
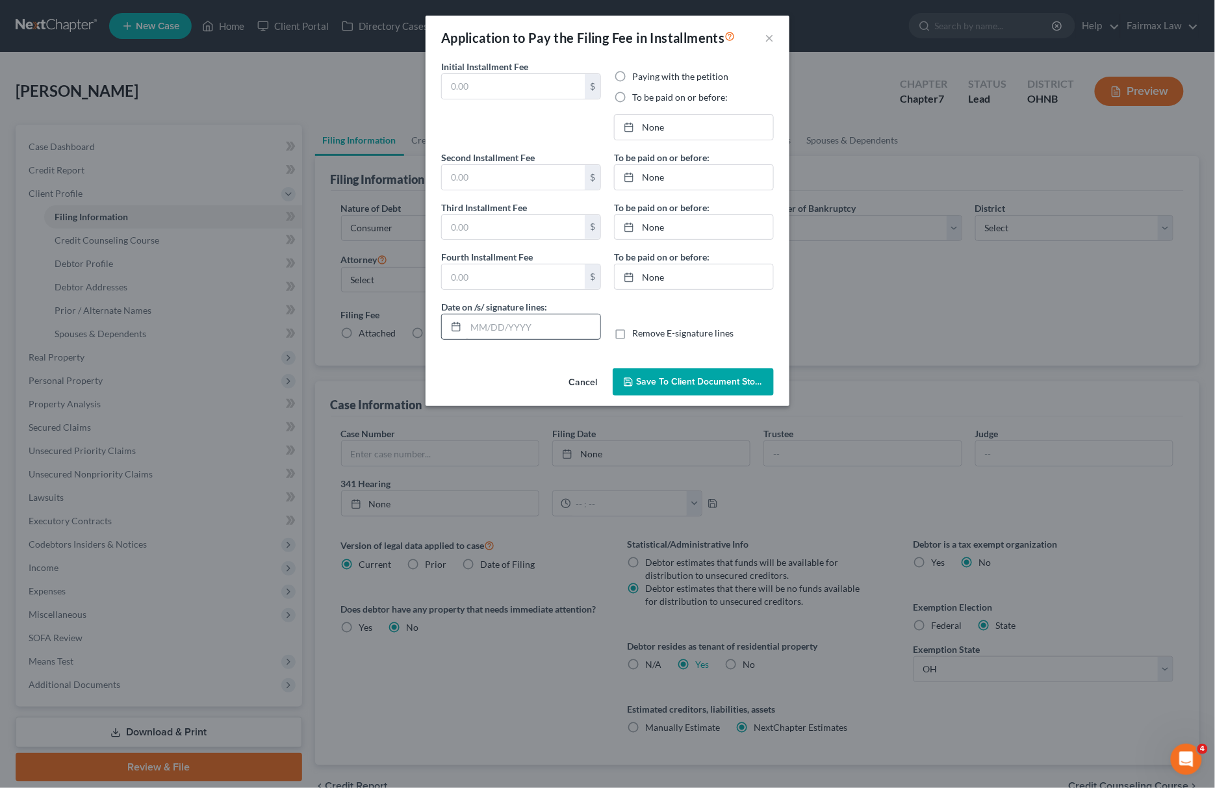
type input "[DATE]"
click at [652, 131] on link "[DATE]" at bounding box center [693, 127] width 158 height 25
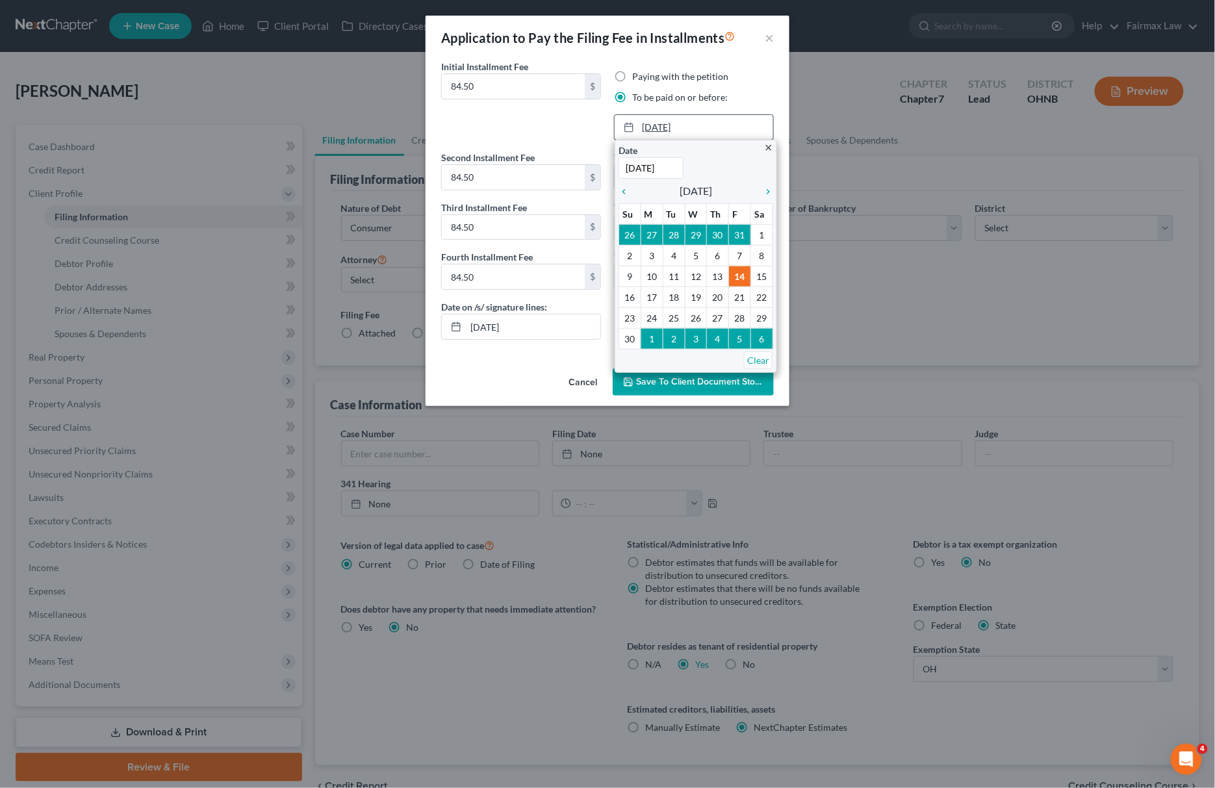
click at [653, 131] on link "[DATE]" at bounding box center [693, 127] width 158 height 25
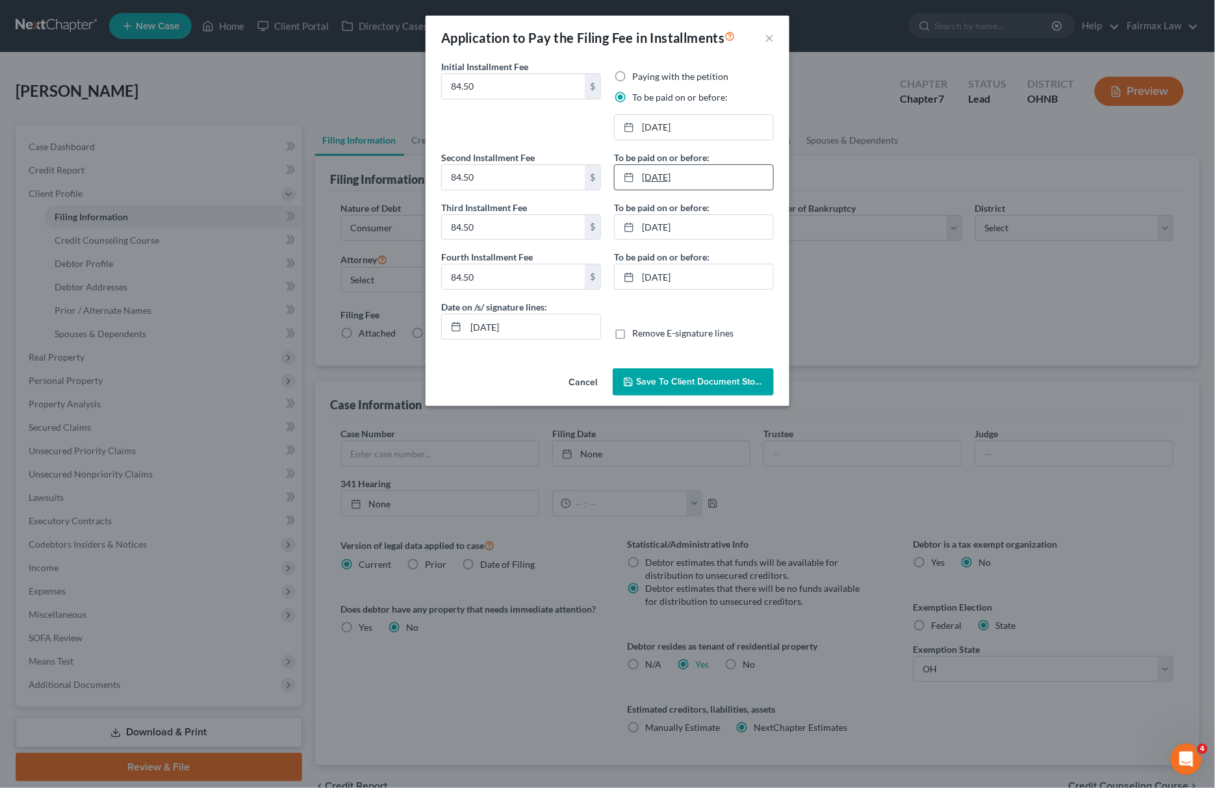
click at [661, 187] on link "[DATE]" at bounding box center [693, 177] width 158 height 25
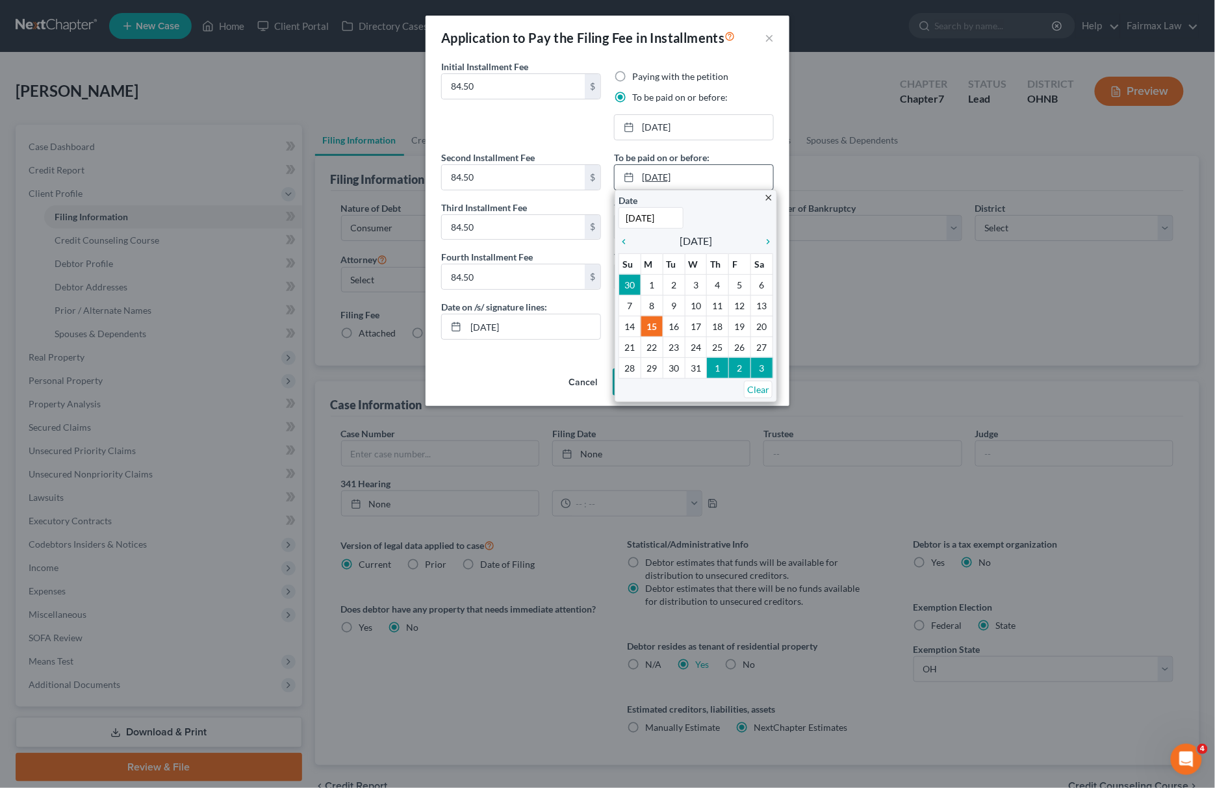
click at [661, 187] on link "[DATE]" at bounding box center [693, 177] width 158 height 25
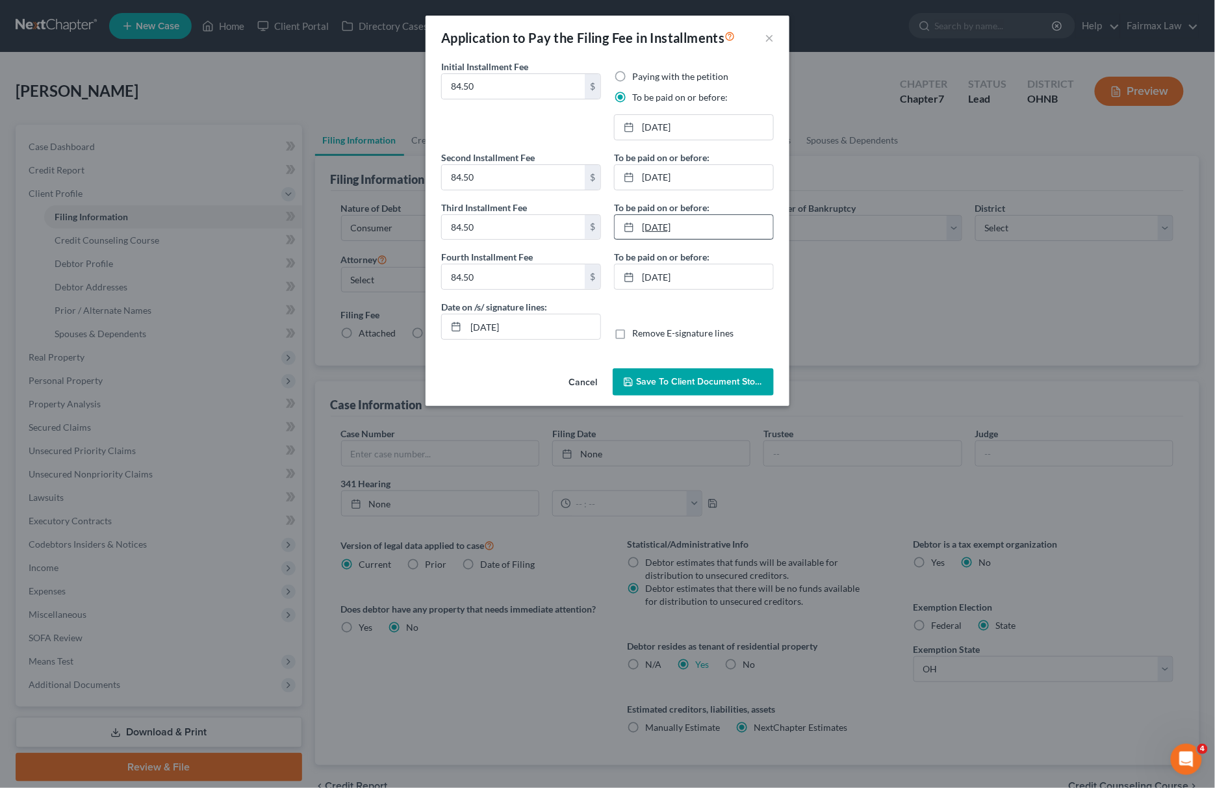
click at [684, 233] on link "[DATE]" at bounding box center [693, 227] width 158 height 25
click at [696, 268] on link "[DATE]" at bounding box center [693, 276] width 158 height 25
drag, startPoint x: 541, startPoint y: 338, endPoint x: 288, endPoint y: 340, distance: 252.7
click at [288, 340] on div "Application to Pay the Filing Fee in Installments × Initial Installment Fee 84.…" at bounding box center [607, 394] width 1215 height 788
click at [676, 370] on button "Save to Client Document Storage" at bounding box center [693, 381] width 161 height 27
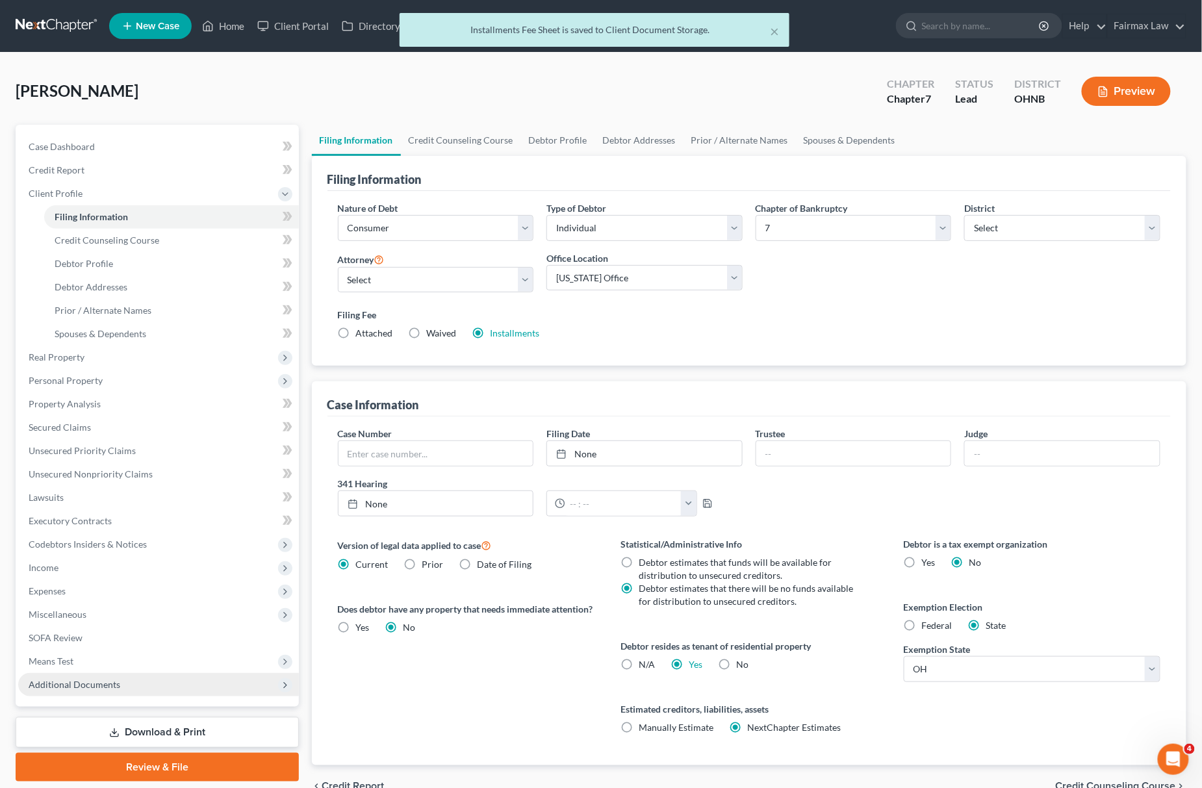
click at [110, 679] on span "Additional Documents" at bounding box center [75, 684] width 92 height 11
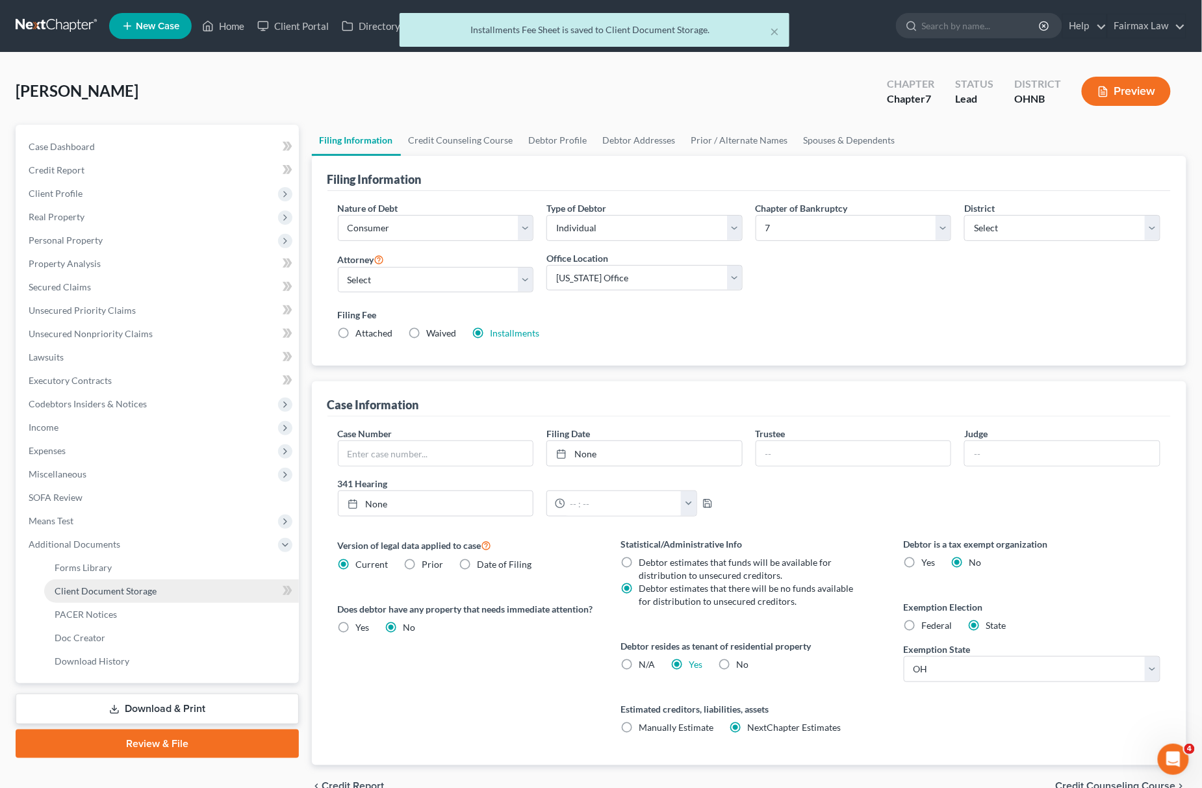
click at [157, 587] on link "Client Document Storage" at bounding box center [171, 590] width 255 height 23
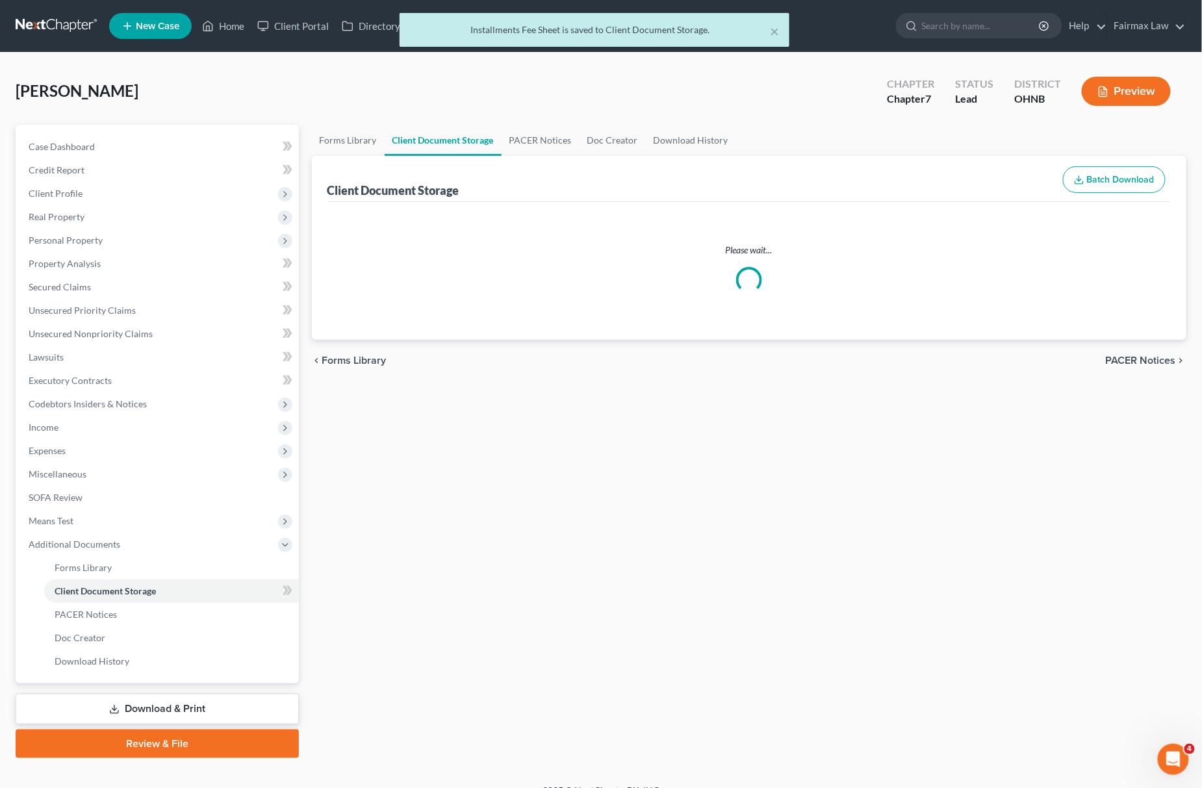
select select "5"
select select "16"
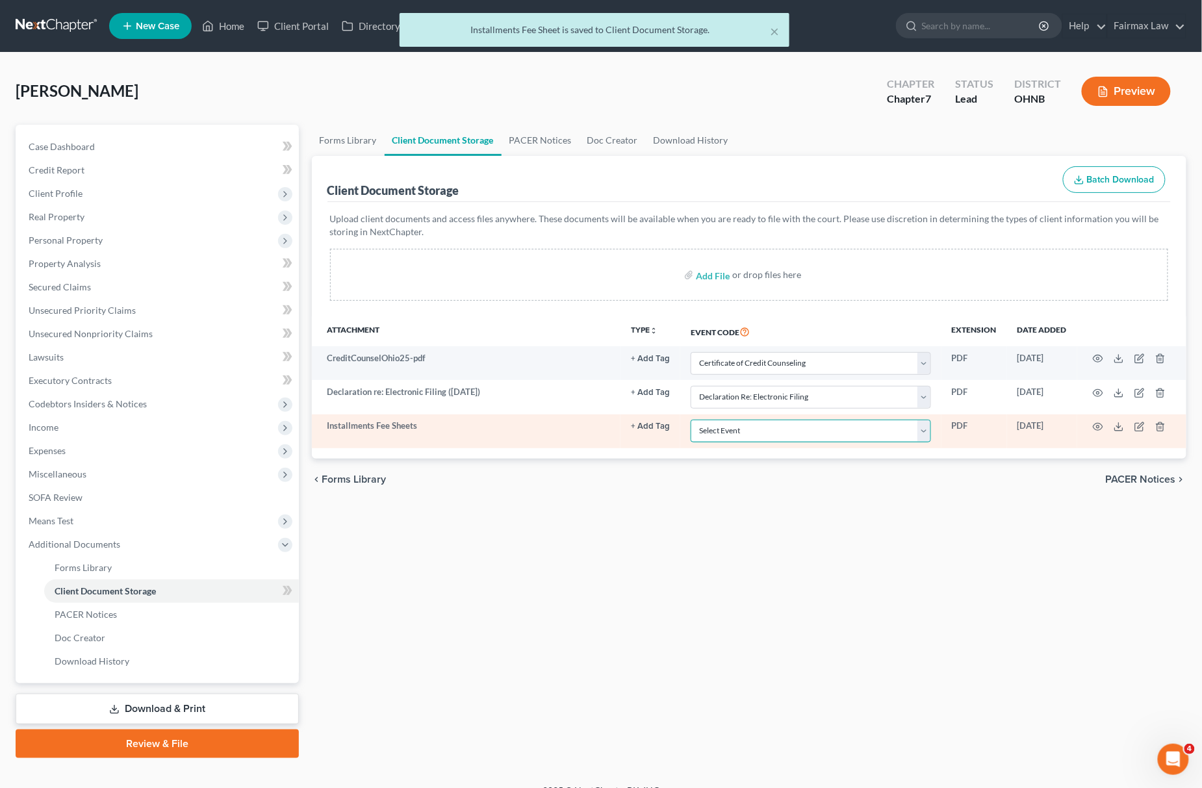
click at [747, 439] on select "Select Event 20 Largest Unsecured Creditors Amended List of Creditors (Fee) Ame…" at bounding box center [810, 431] width 240 height 23
select select "24"
click at [690, 420] on select "Select Event 20 Largest Unsecured Creditors Amended List of Creditors (Fee) Ame…" at bounding box center [810, 431] width 240 height 23
